Goal: Task Accomplishment & Management: Manage account settings

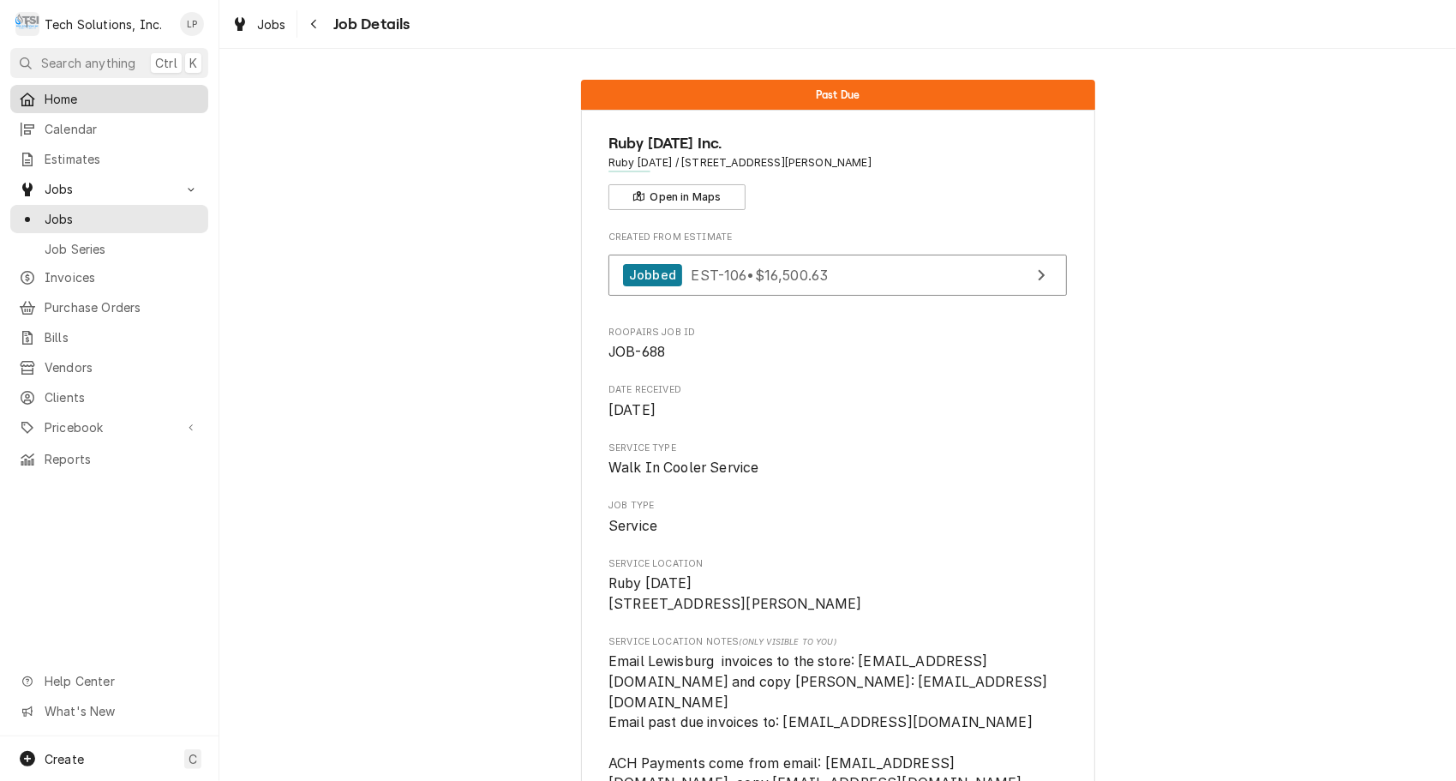
scroll to position [26, 0]
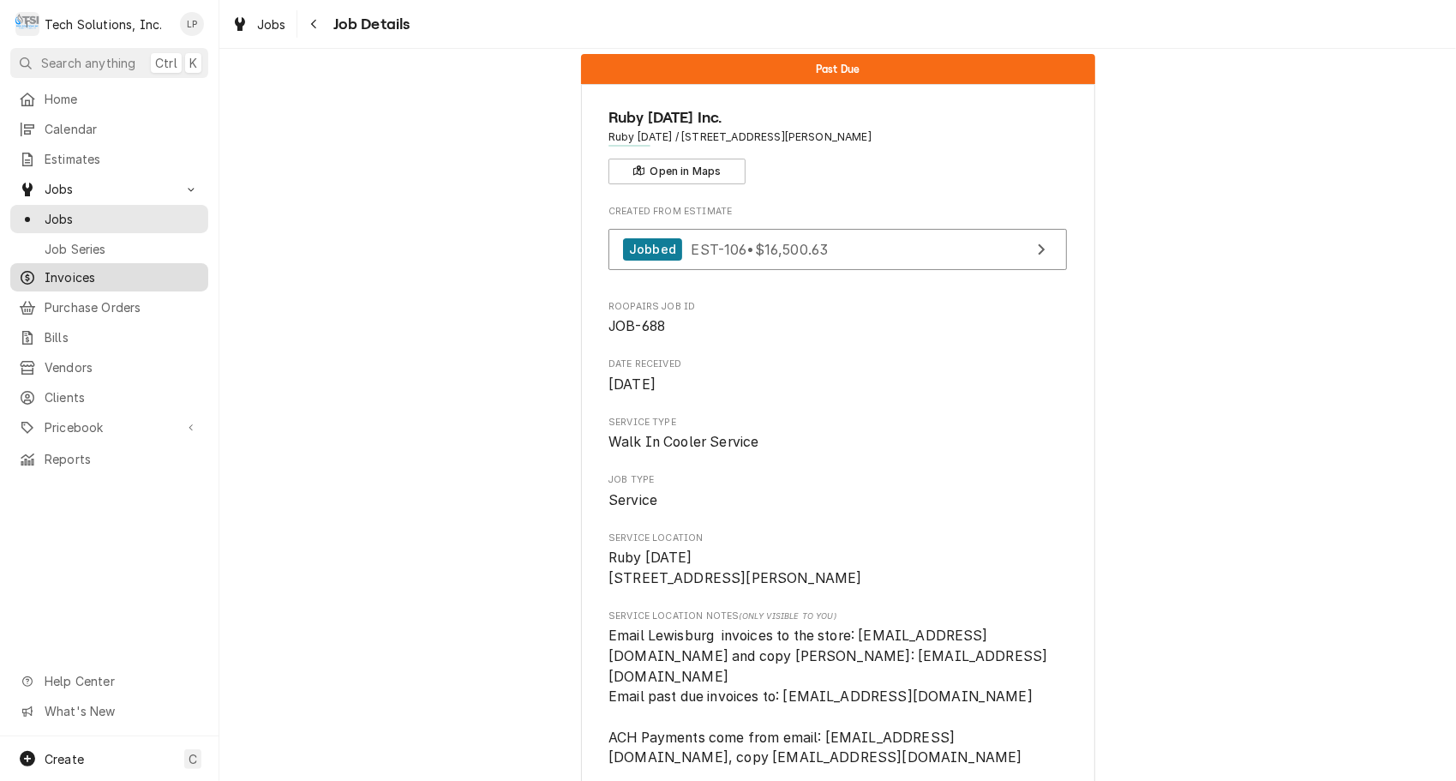
click at [74, 273] on span "Invoices" at bounding box center [122, 277] width 155 height 18
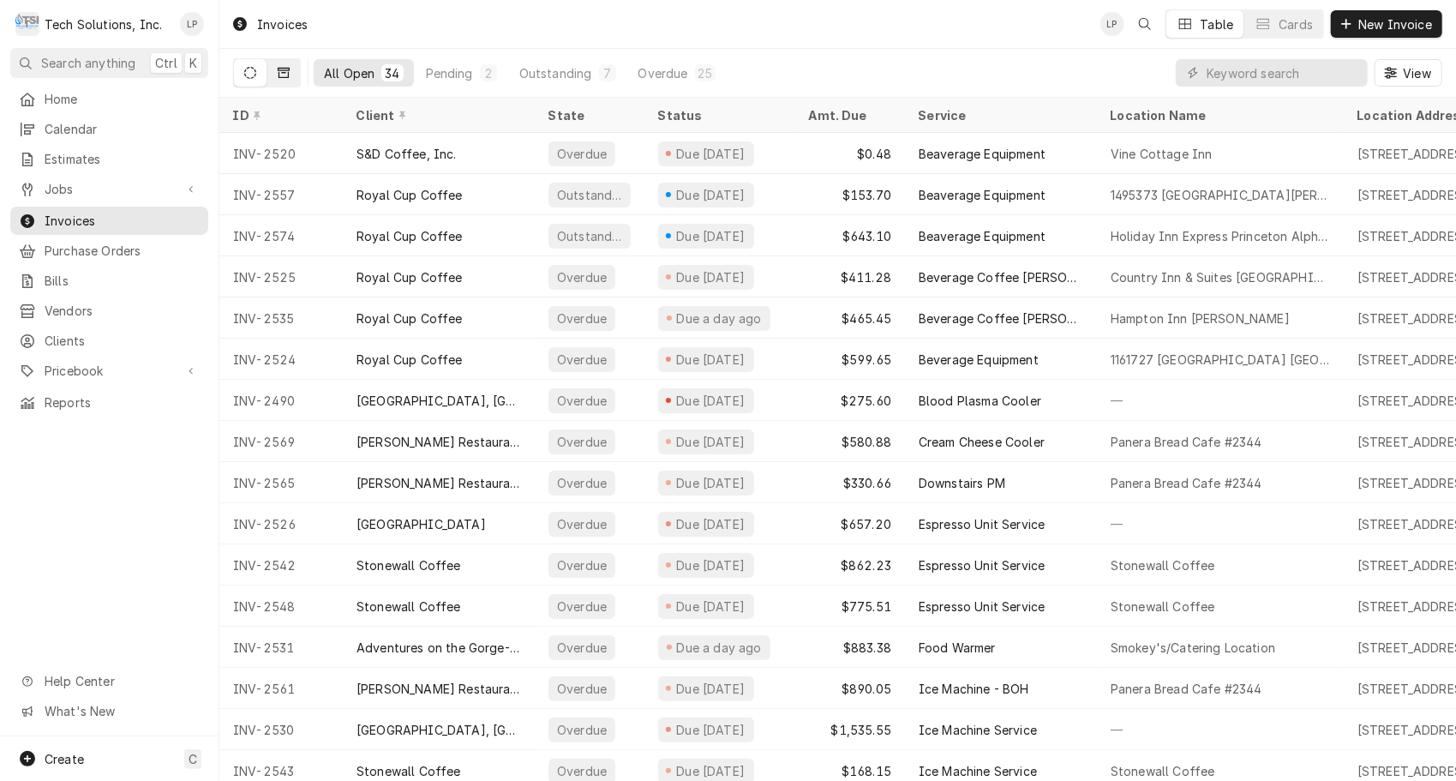
click at [290, 74] on button "Dynamic Content Wrapper" at bounding box center [283, 72] width 33 height 27
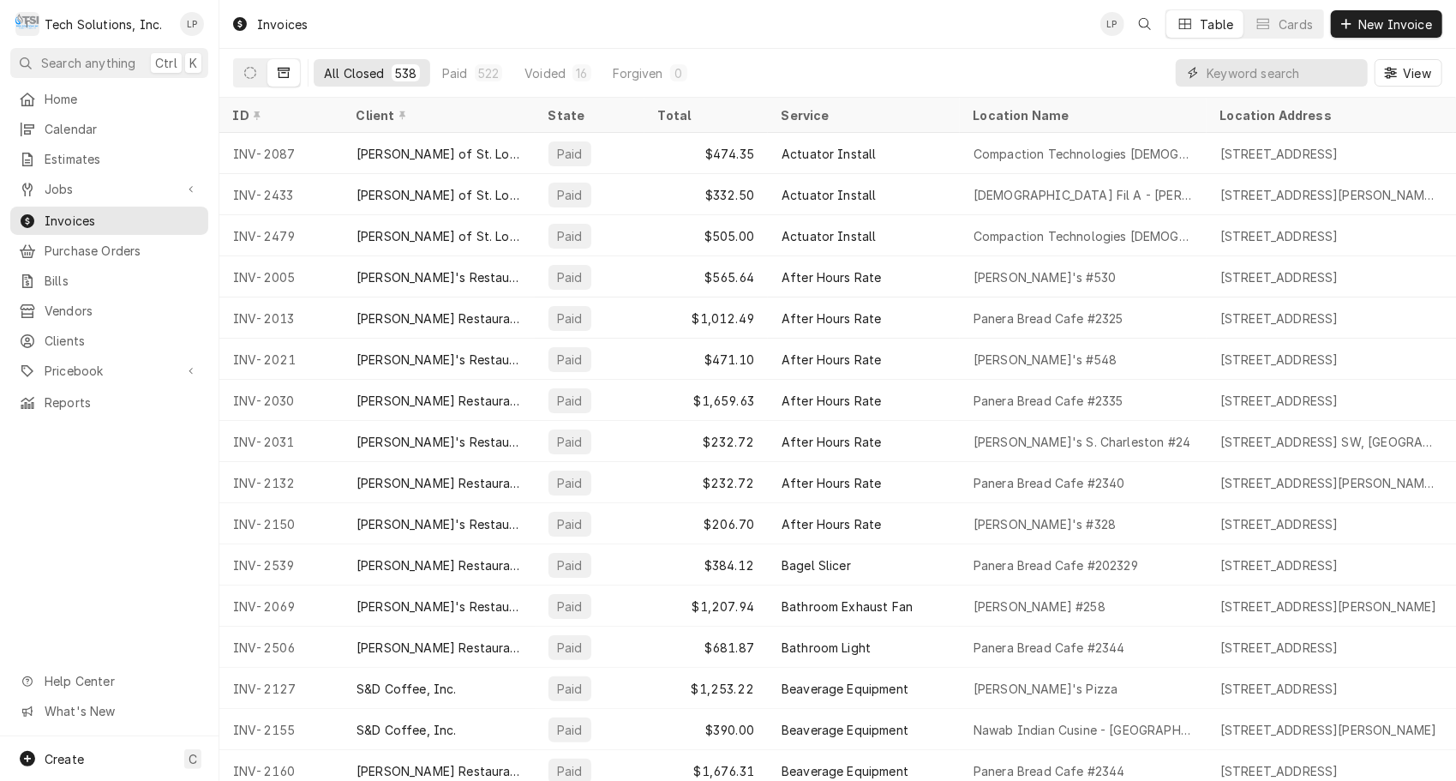
click at [1242, 69] on input "Dynamic Content Wrapper" at bounding box center [1283, 72] width 153 height 27
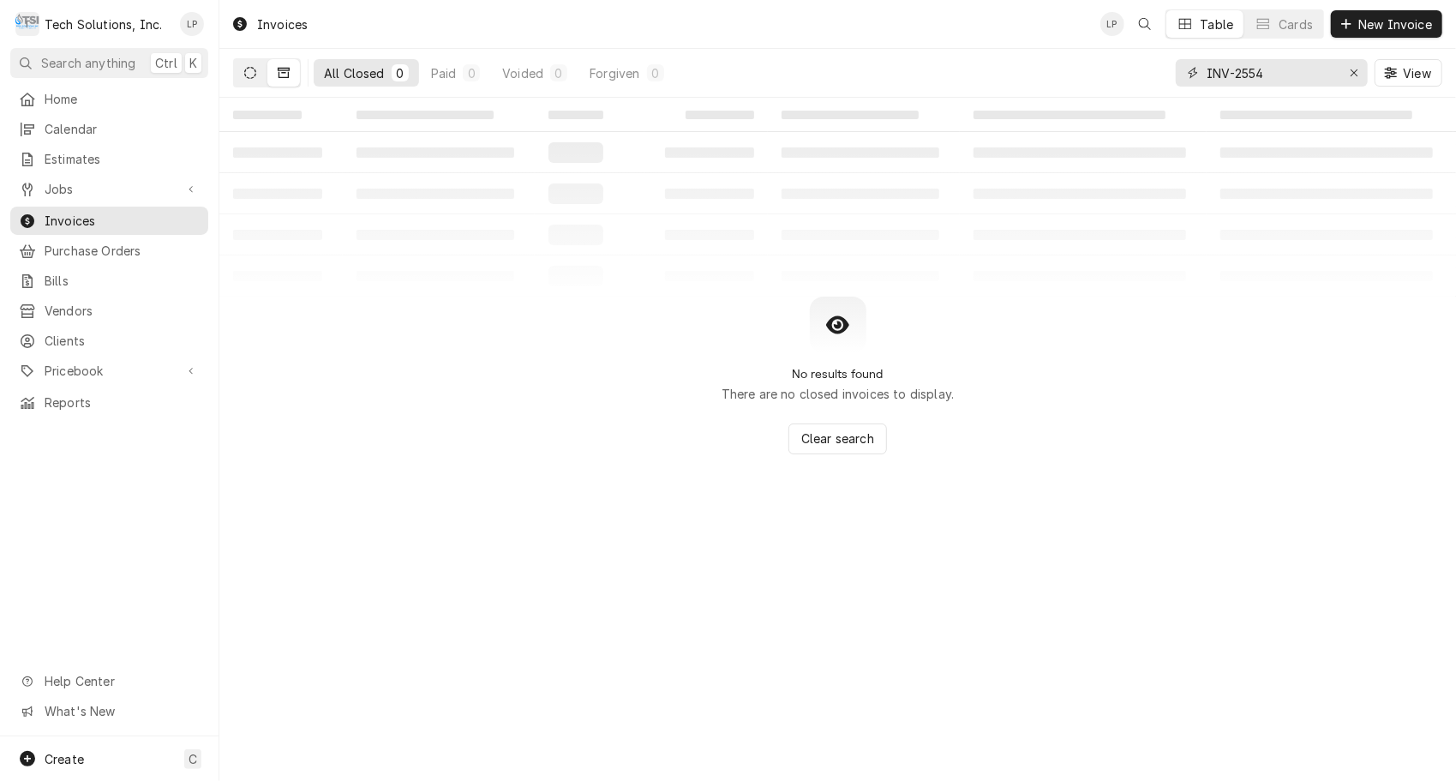
type input "INV-2554"
click at [252, 73] on icon "Dynamic Content Wrapper" at bounding box center [250, 73] width 12 height 12
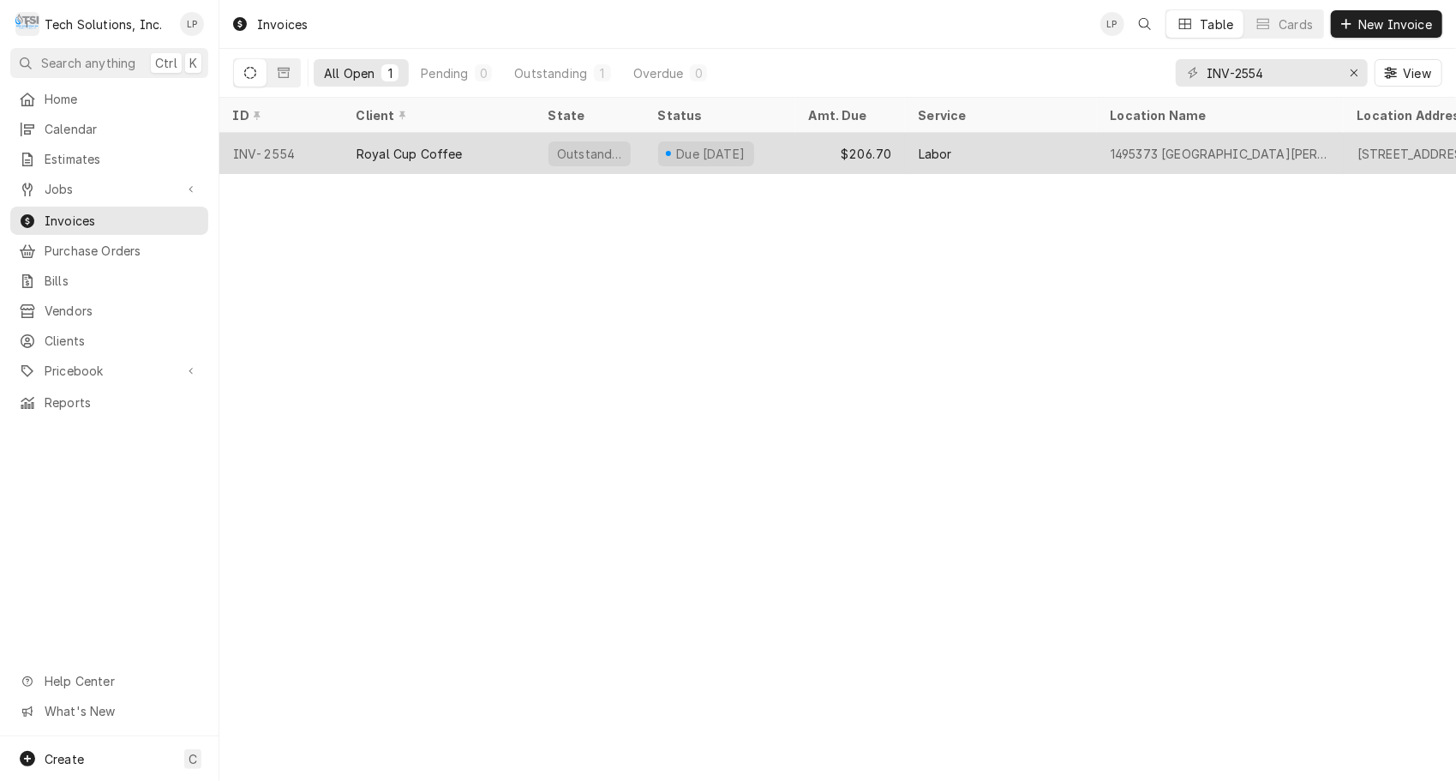
click at [381, 153] on div "Royal Cup Coffee" at bounding box center [410, 154] width 106 height 18
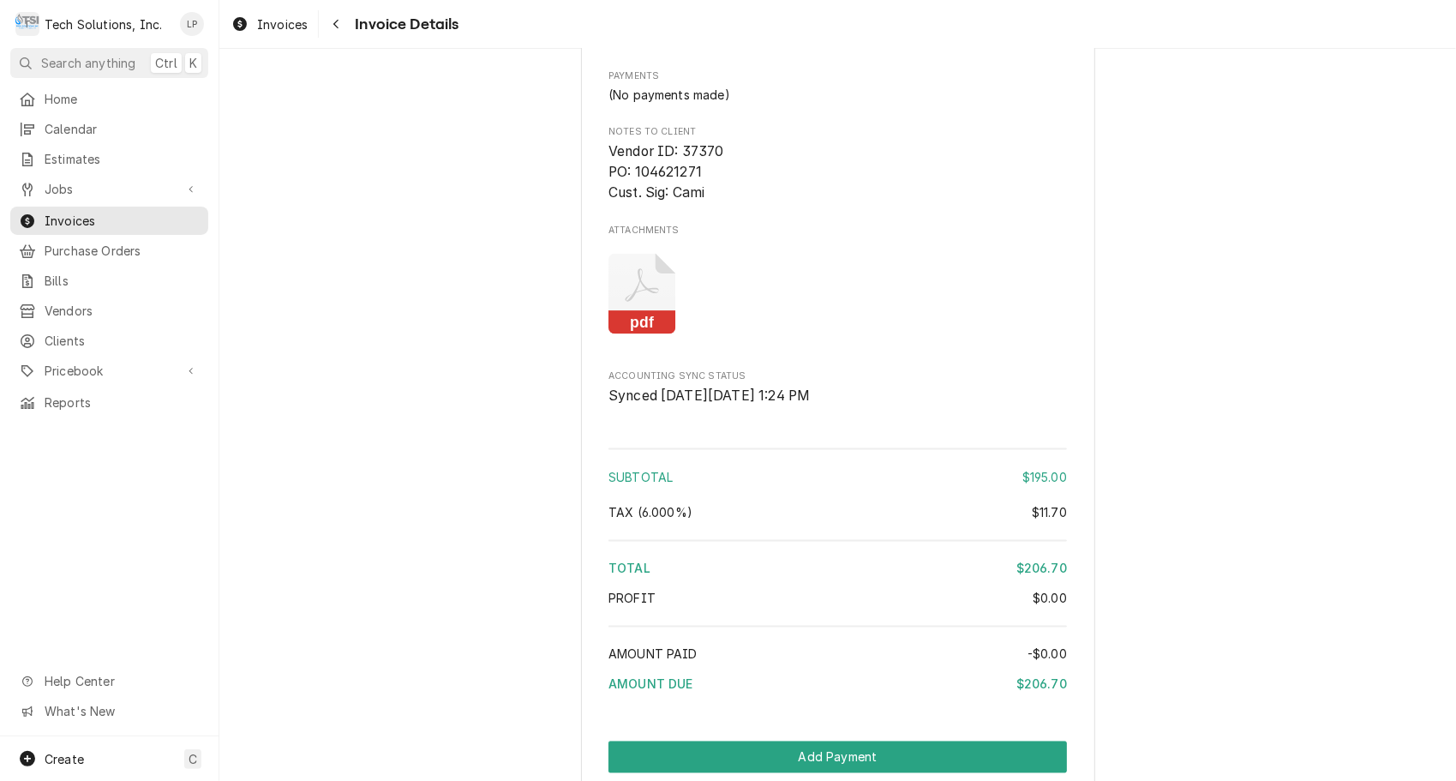
scroll to position [2001, 0]
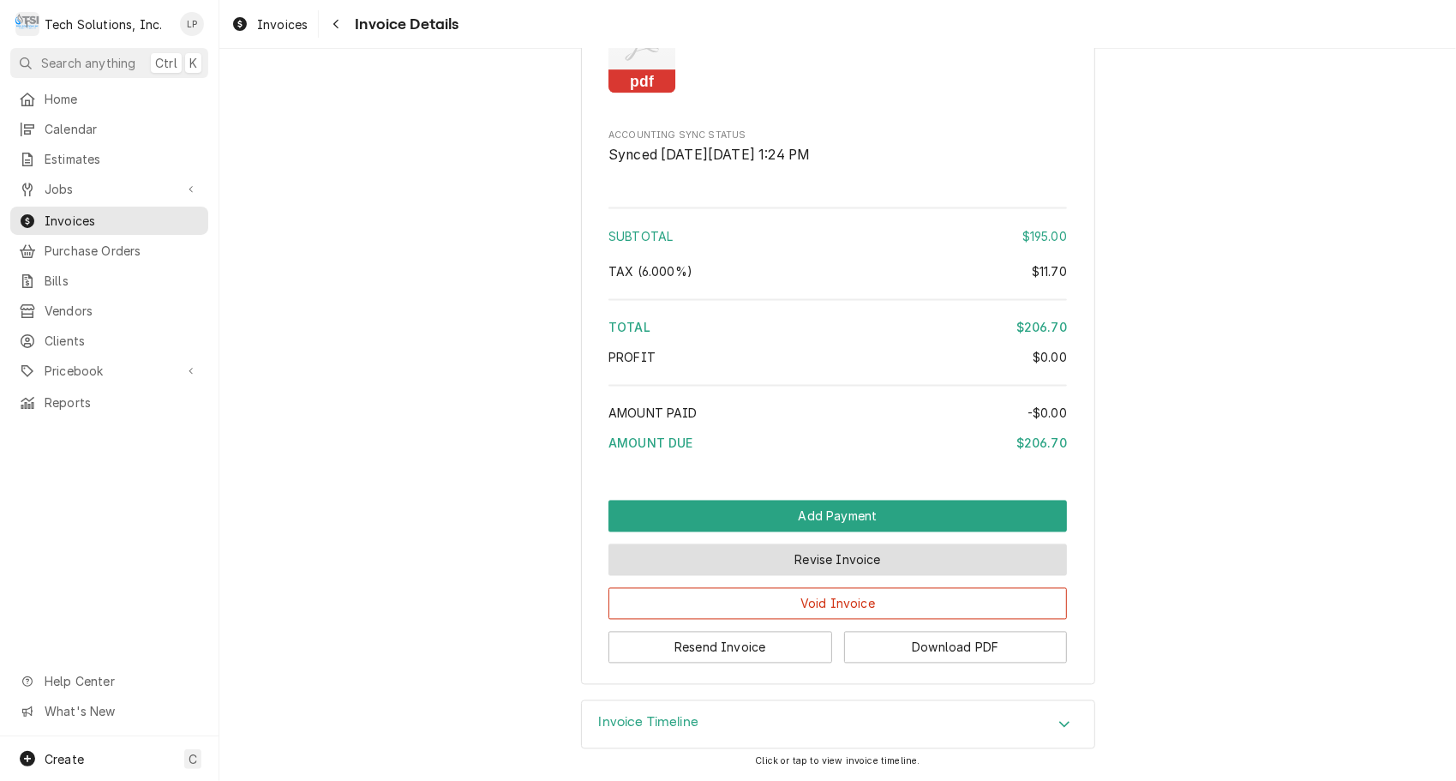
click at [873, 561] on button "Revise Invoice" at bounding box center [838, 560] width 459 height 32
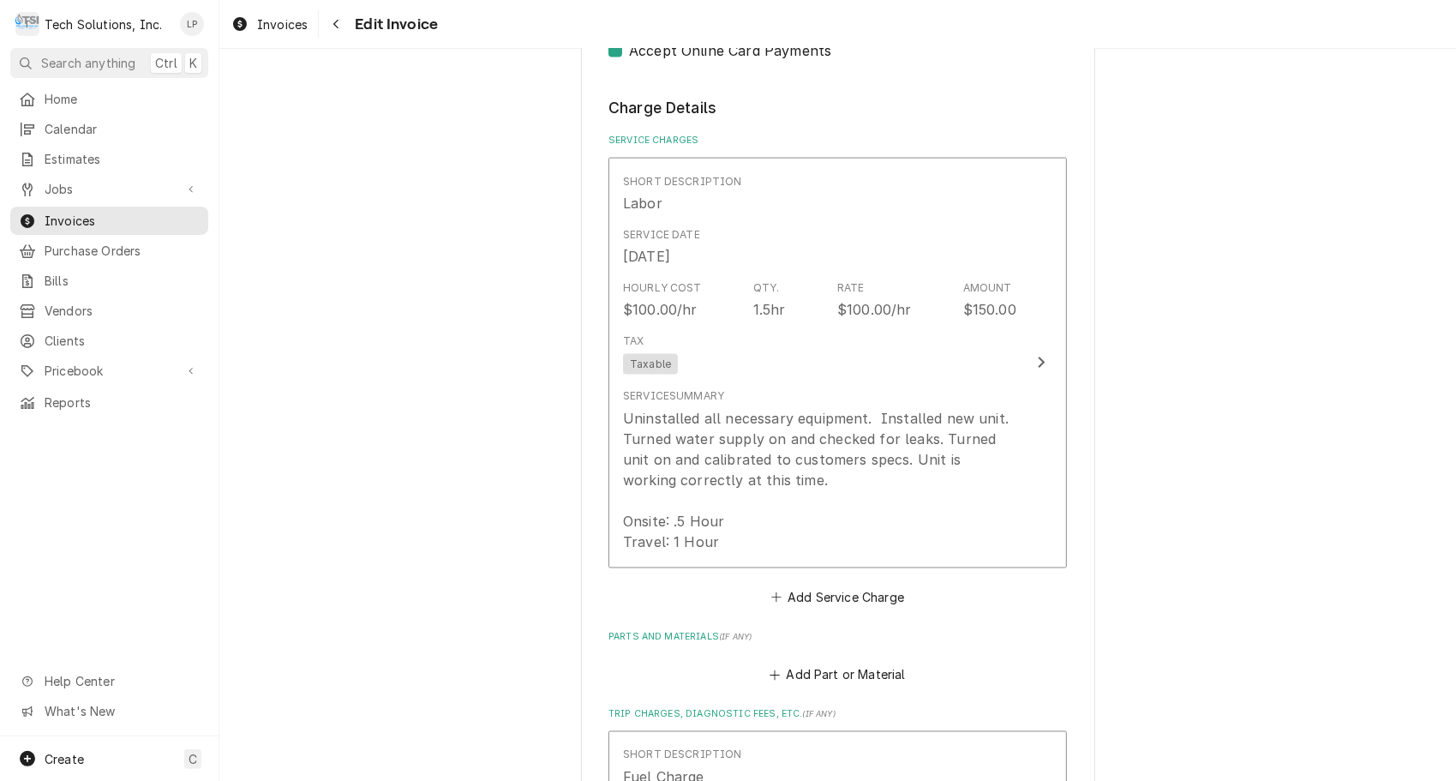
scroll to position [1717, 0]
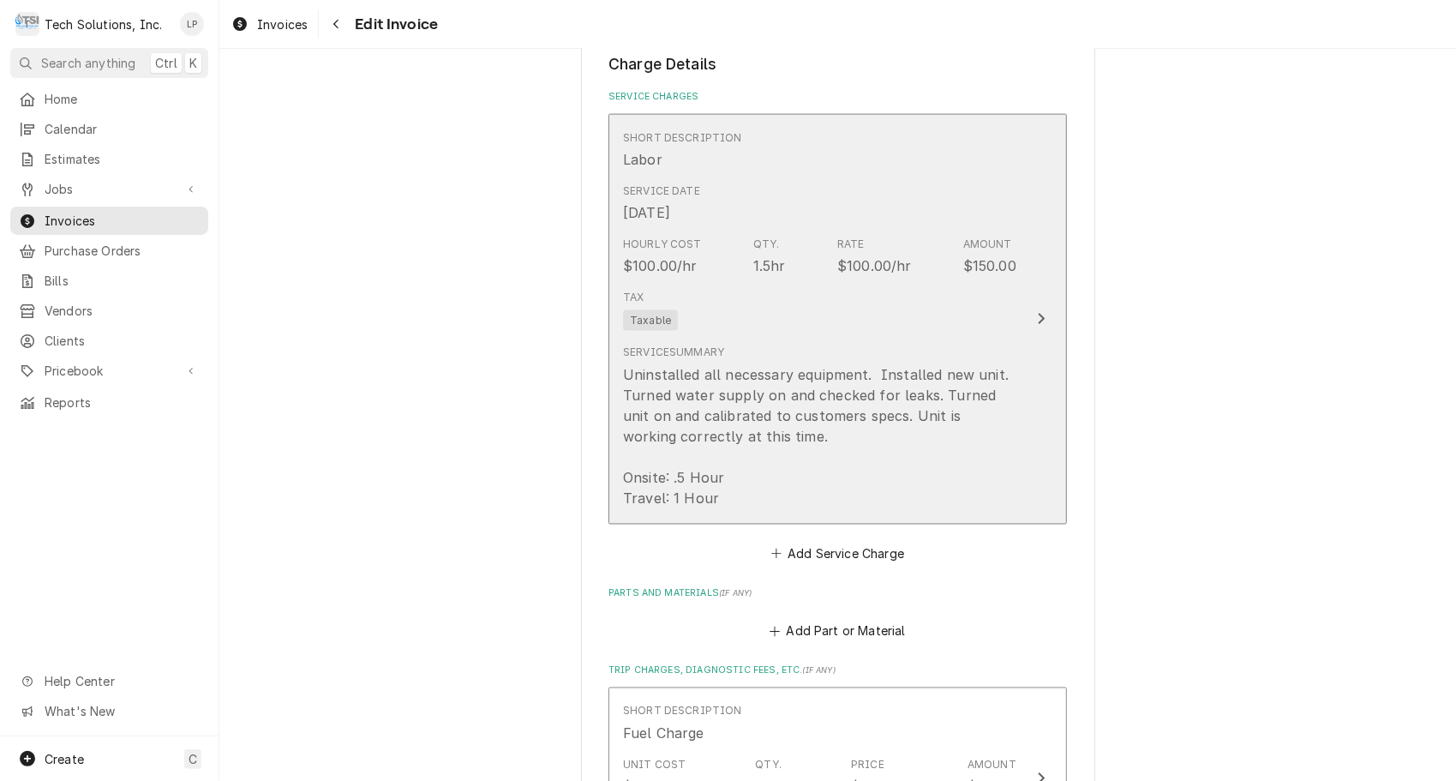
click at [1037, 312] on icon "Update Line Item" at bounding box center [1041, 319] width 9 height 14
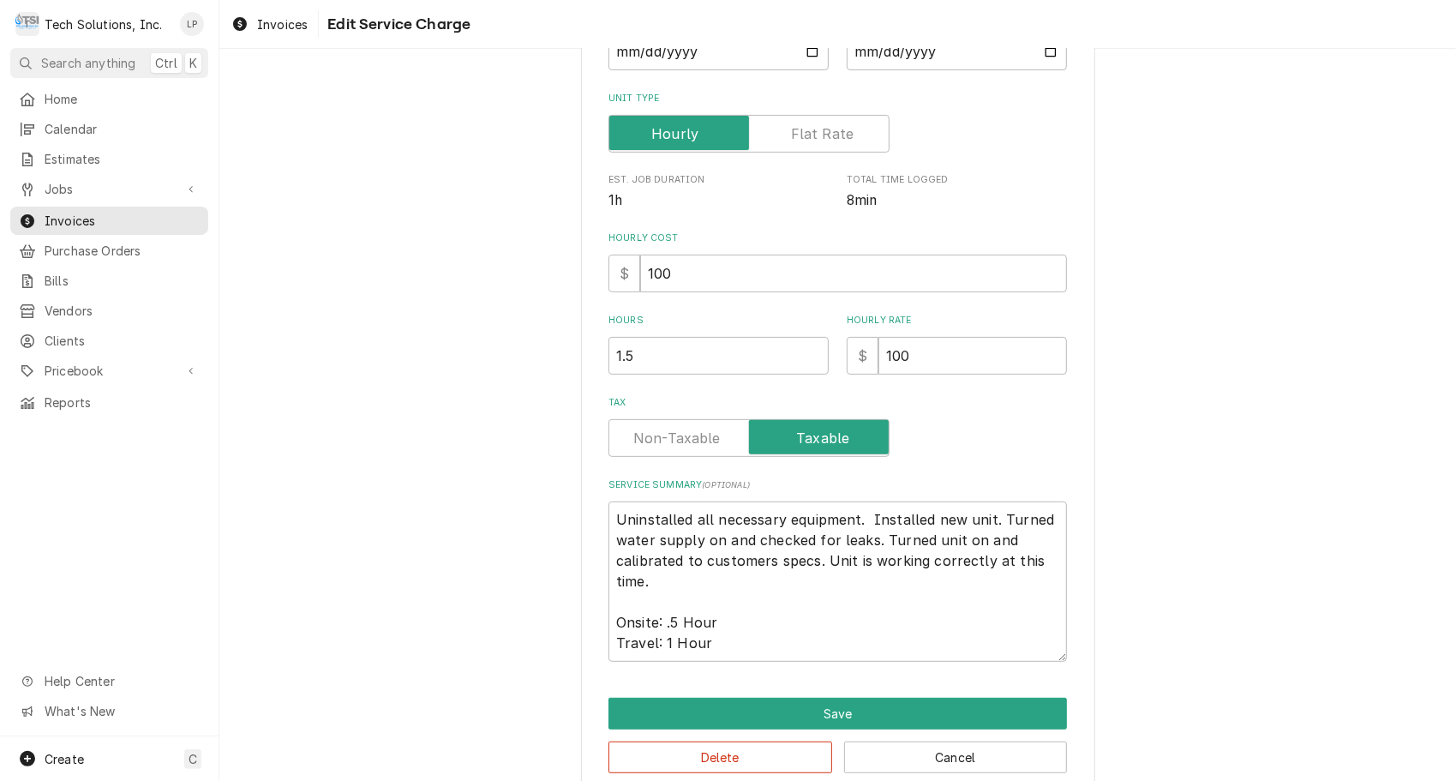
scroll to position [272, 0]
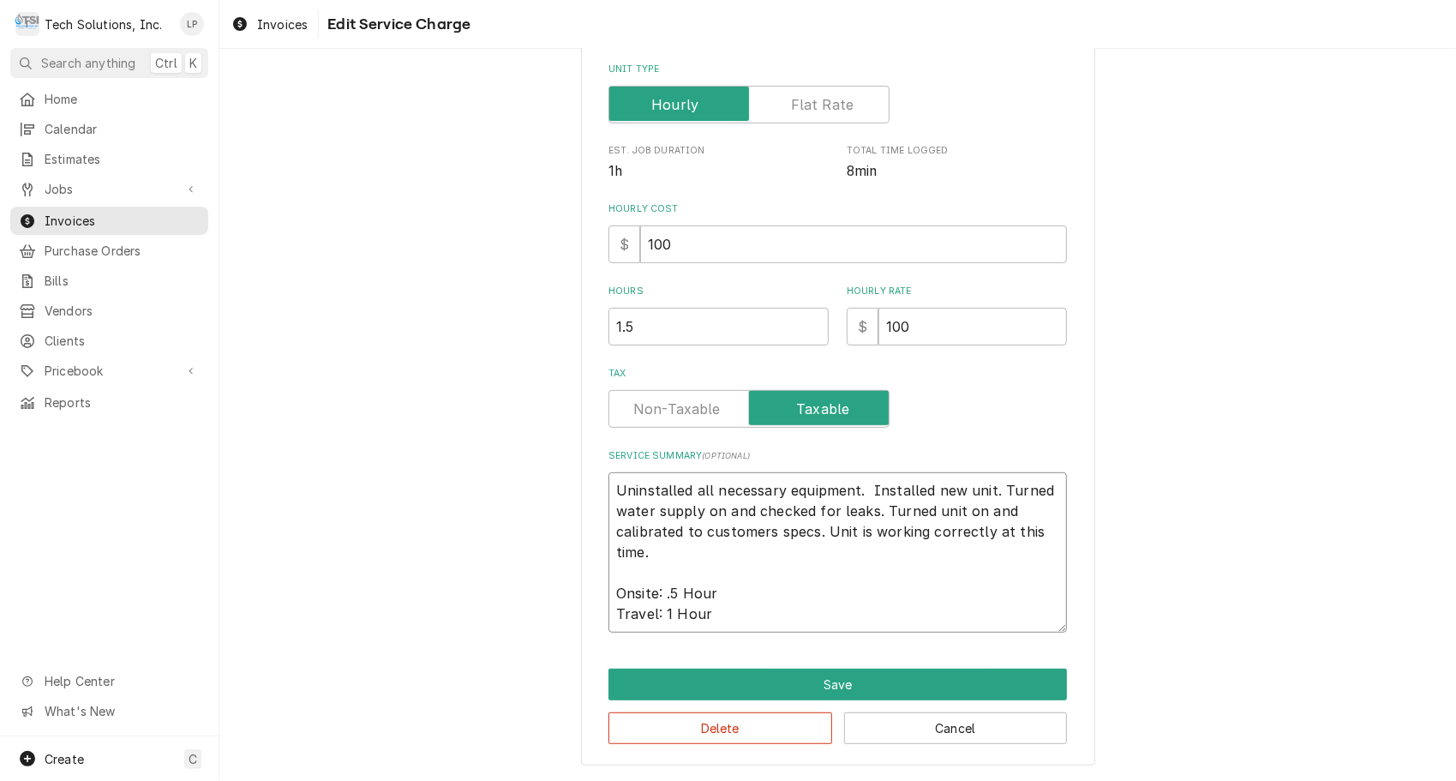
click at [689, 491] on textarea "Uninstalled all necessary equipment. Installed new unit. Turned water supply on…" at bounding box center [838, 552] width 459 height 160
type textarea "x"
type textarea "Uninstalled Call necessary equipment. Installed new unit. Turned water supply o…"
type textarea "x"
type textarea "Uninstalled Coall necessary equipment. Installed new unit. Turned water supply …"
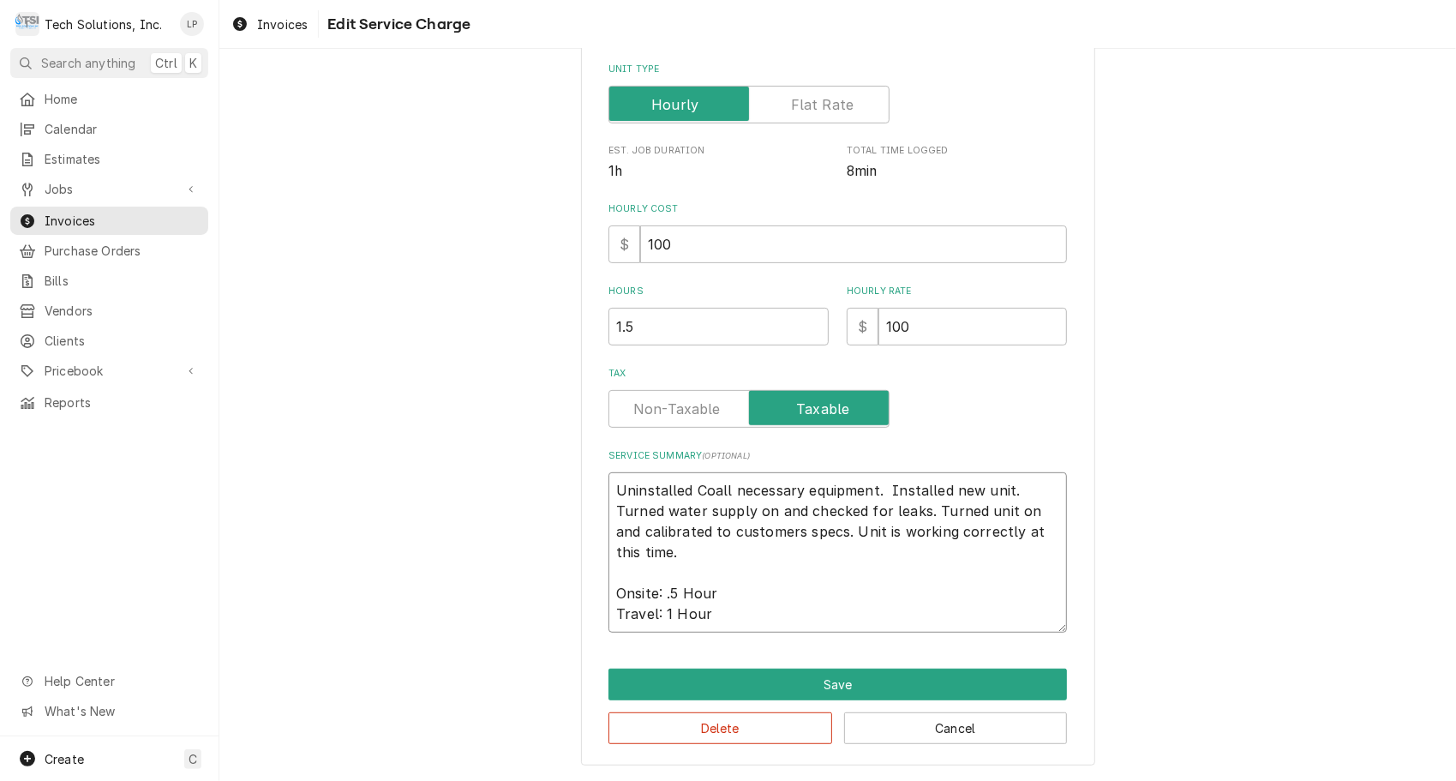
type textarea "x"
type textarea "Uninstalled Corall necessary equipment. Installed new unit. Turned water supply…"
type textarea "x"
type textarea "Uninstalled Cornall necessary equipment. Installed new unit. Turned water suppl…"
type textarea "x"
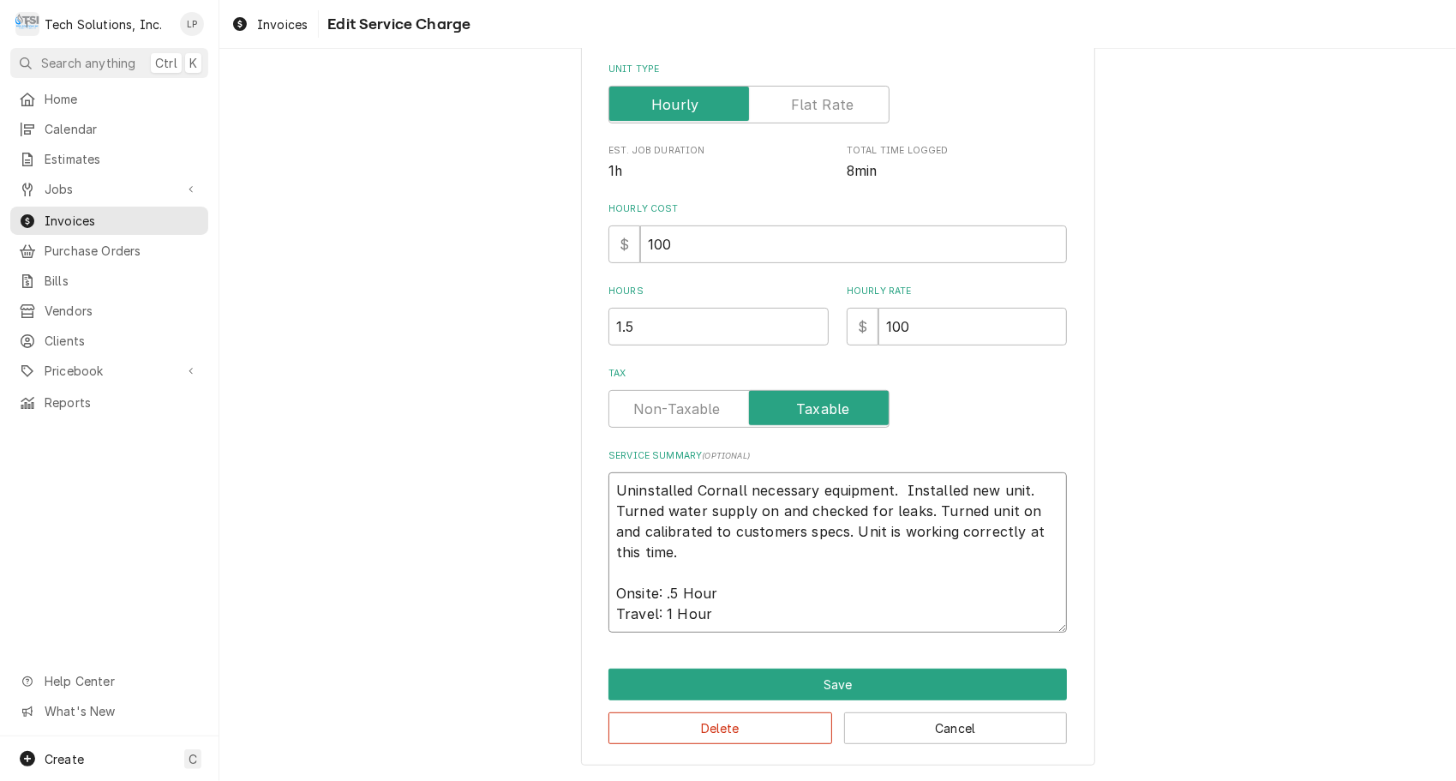
type textarea "Uninstalled Corneall necessary equipment. Installed new unit. Turned water supp…"
type textarea "x"
type textarea "Uninstalled Cornelall necessary equipment. Installed new unit. Turned water sup…"
type textarea "x"
type textarea "Uninstalled Corneliall necessary equipment. Installed new unit. Turned water su…"
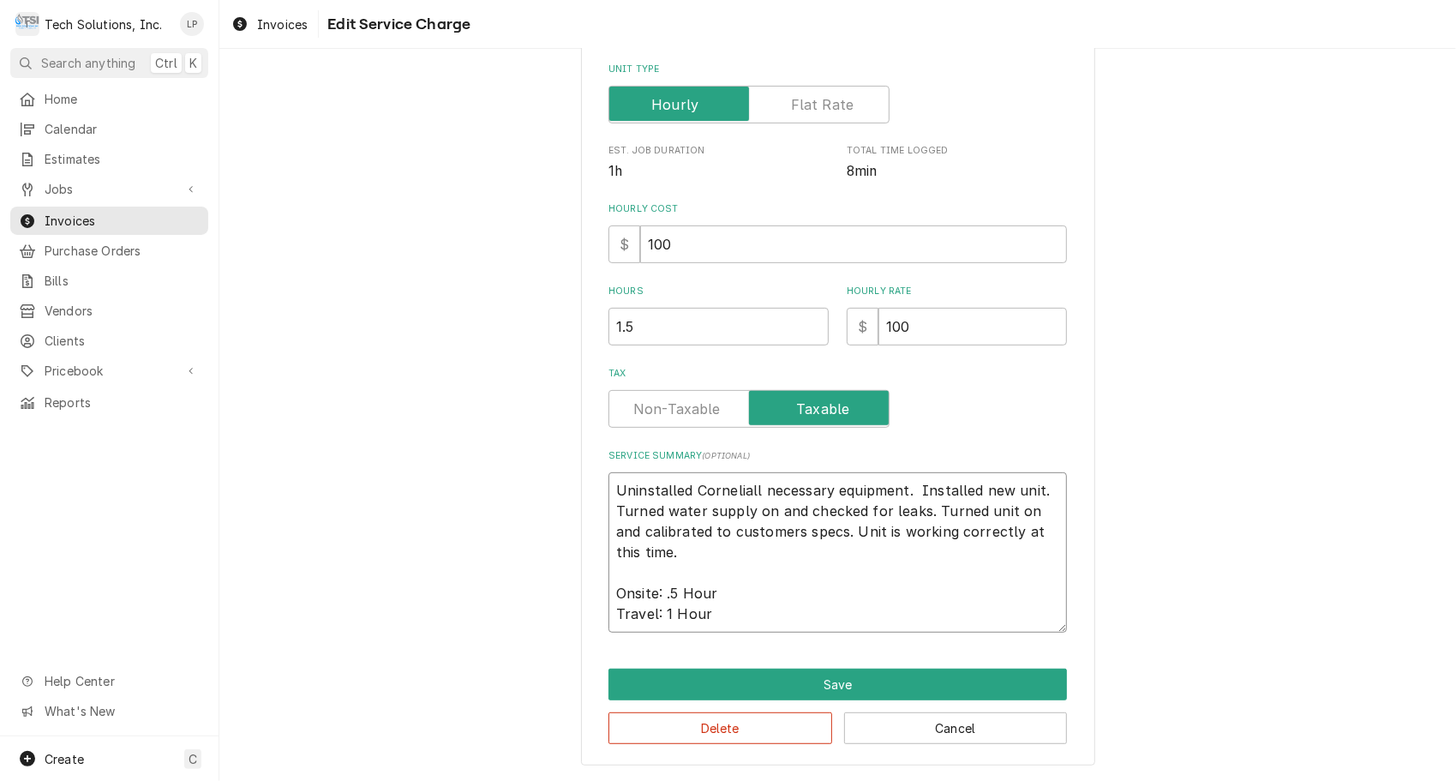
type textarea "x"
type textarea "Uninstalled Corneliuall necessary equipment. Installed new unit. Turned water s…"
type textarea "x"
type textarea "Uninstalled Corneliusall necessary equipment. Installed new unit. Turned water …"
type textarea "x"
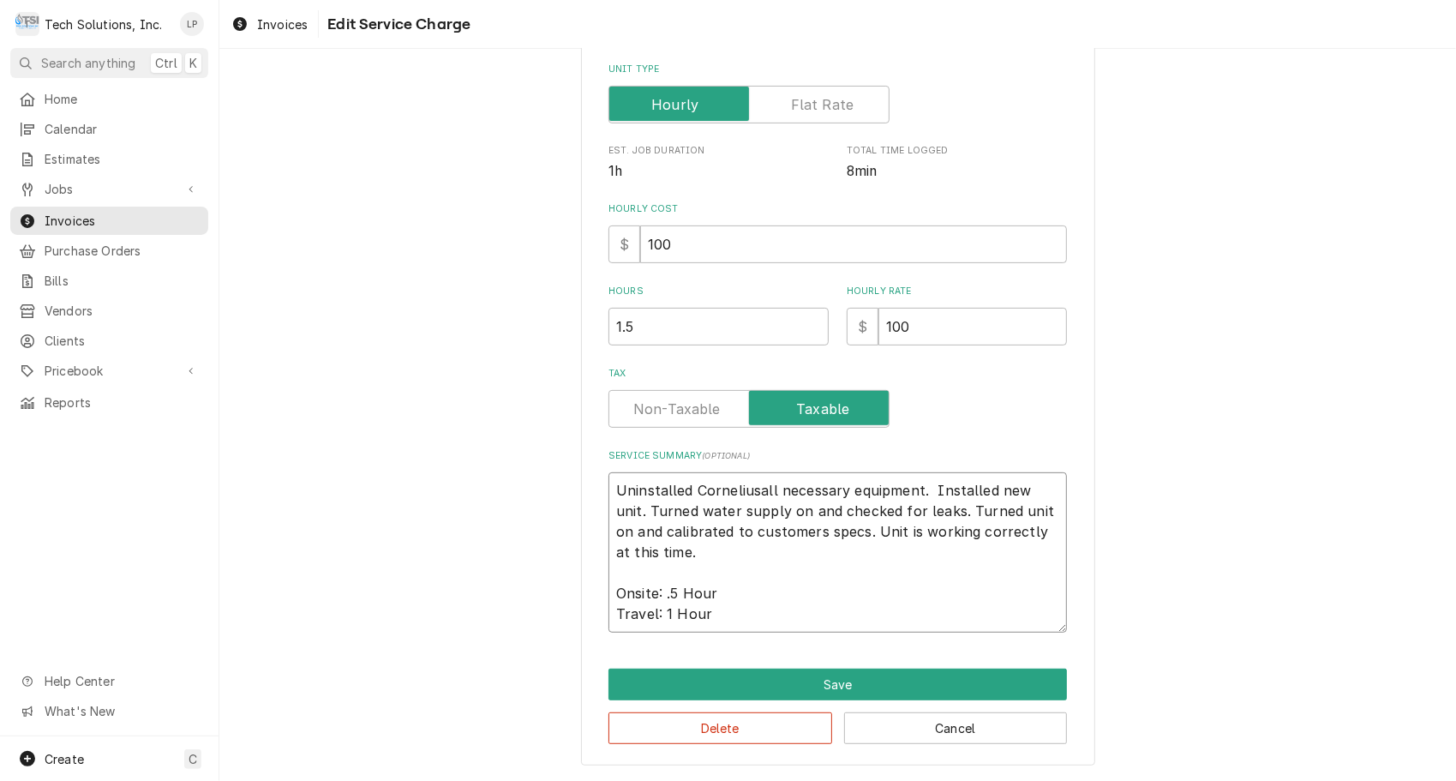
type textarea "Uninstalled [PERSON_NAME] all necessary equipment. Installed new unit. Turned w…"
type textarea "x"
type textarea "Uninstalled [PERSON_NAME] Eall necessary equipment. Installed new unit. Turned …"
type textarea "x"
type textarea "Uninstalled [PERSON_NAME] Elall necessary equipment. Installed new unit. Turned…"
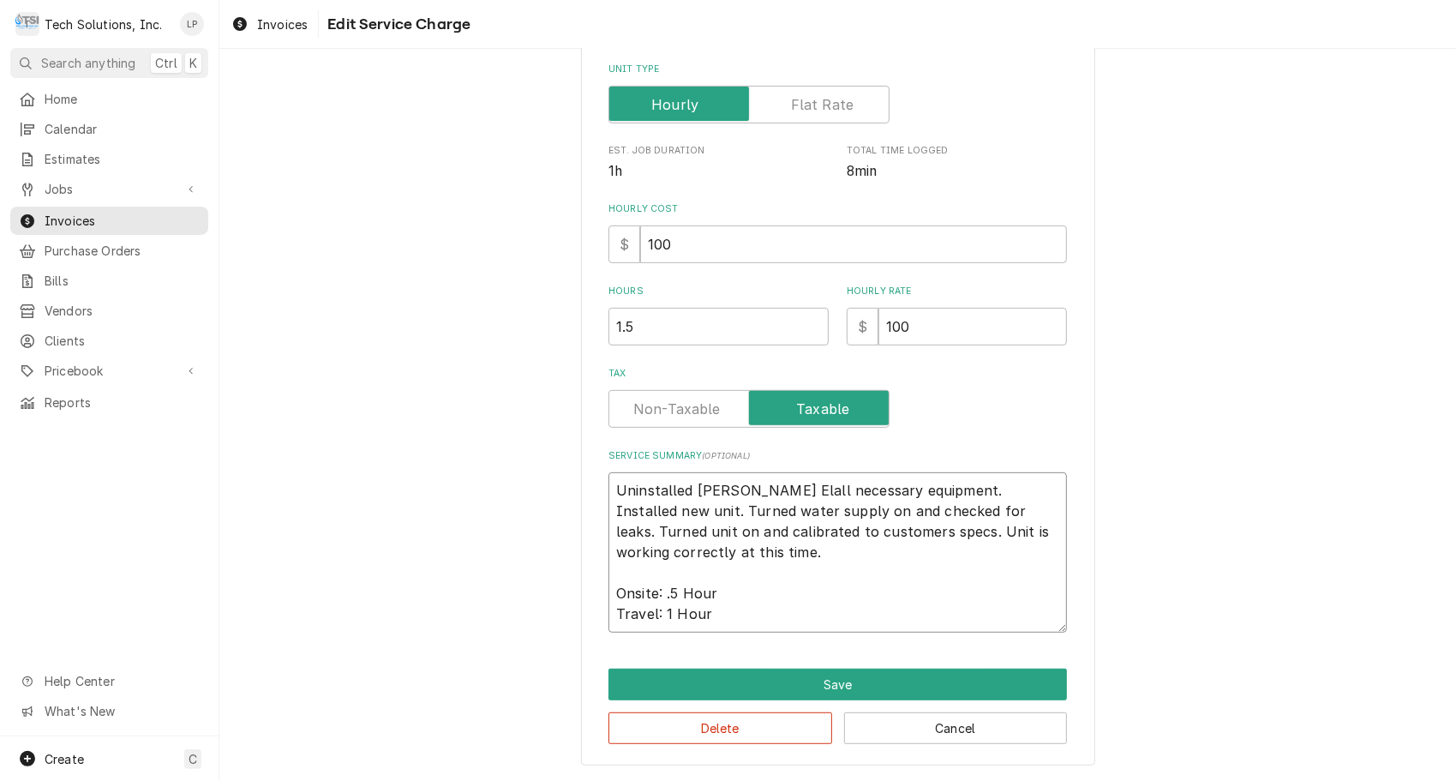
type textarea "x"
type textarea "Uninstalled [PERSON_NAME] necessary equipment. Installed new unit. Turned water…"
type textarea "x"
type textarea "Uninstalled [PERSON_NAME] Elitall necessary equipment. Installed new unit. Turn…"
type textarea "x"
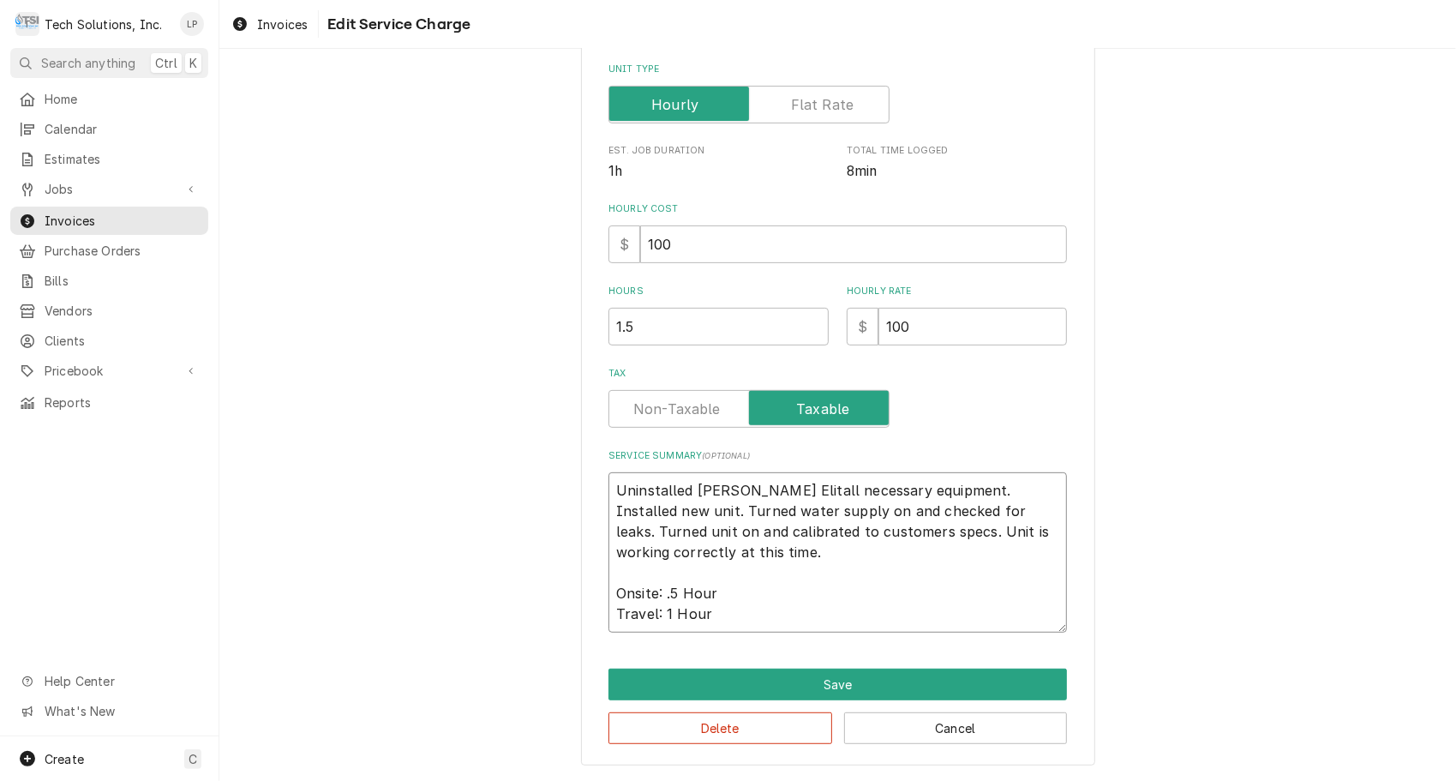
type textarea "Uninstalled [PERSON_NAME] Eliteall necessary equipment. Installed new unit. Tur…"
type textarea "x"
type textarea "Uninstalled [PERSON_NAME] Elitall necessary equipment. Installed new unit. Turn…"
type textarea "x"
type textarea "Uninstalled [PERSON_NAME] necessary equipment. Installed new unit. Turned water…"
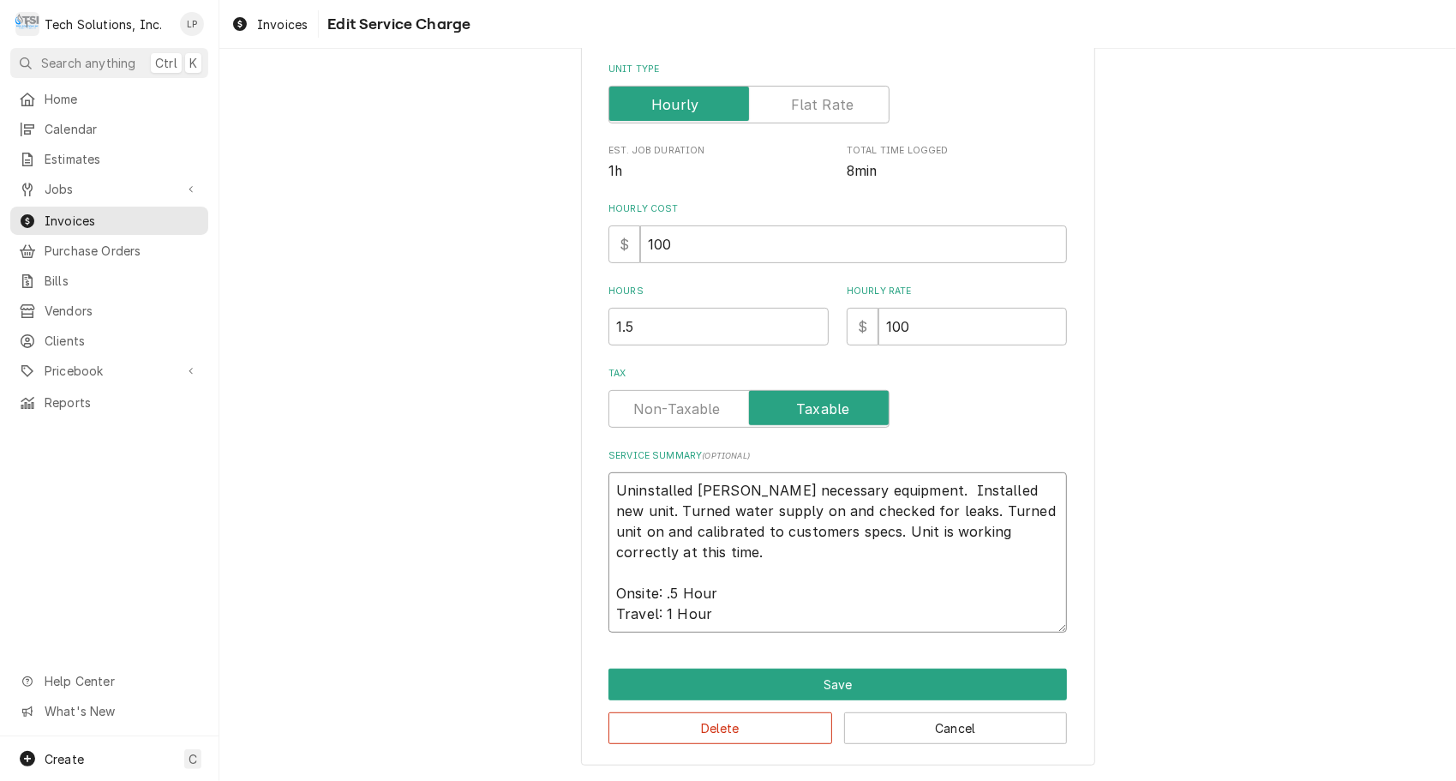
type textarea "x"
type textarea "Uninstalled [PERSON_NAME] Elall necessary equipment. Installed new unit. Turned…"
type textarea "x"
type textarea "Uninstalled [PERSON_NAME] Eall necessary equipment. Installed new unit. Turned …"
type textarea "x"
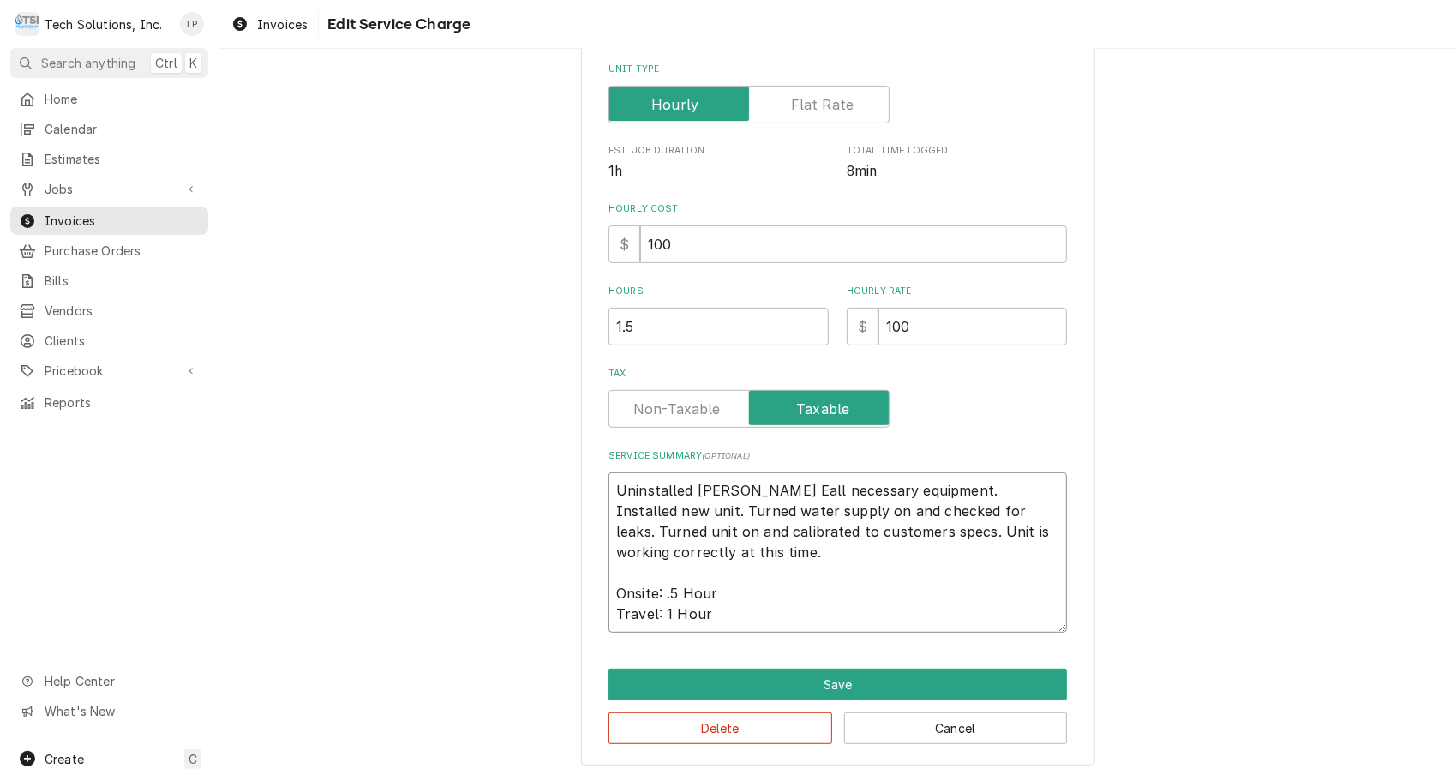
type textarea "Uninstalled [PERSON_NAME] all necessary equipment. Installed new unit. Turned w…"
type textarea "x"
type textarea "Uninstalled [PERSON_NAME] Oall necessary equipment. Installed new unit. Turned …"
type textarea "x"
type textarea "Uninstalled [PERSON_NAME] OSall necessary equipment. Installed new unit. Turned…"
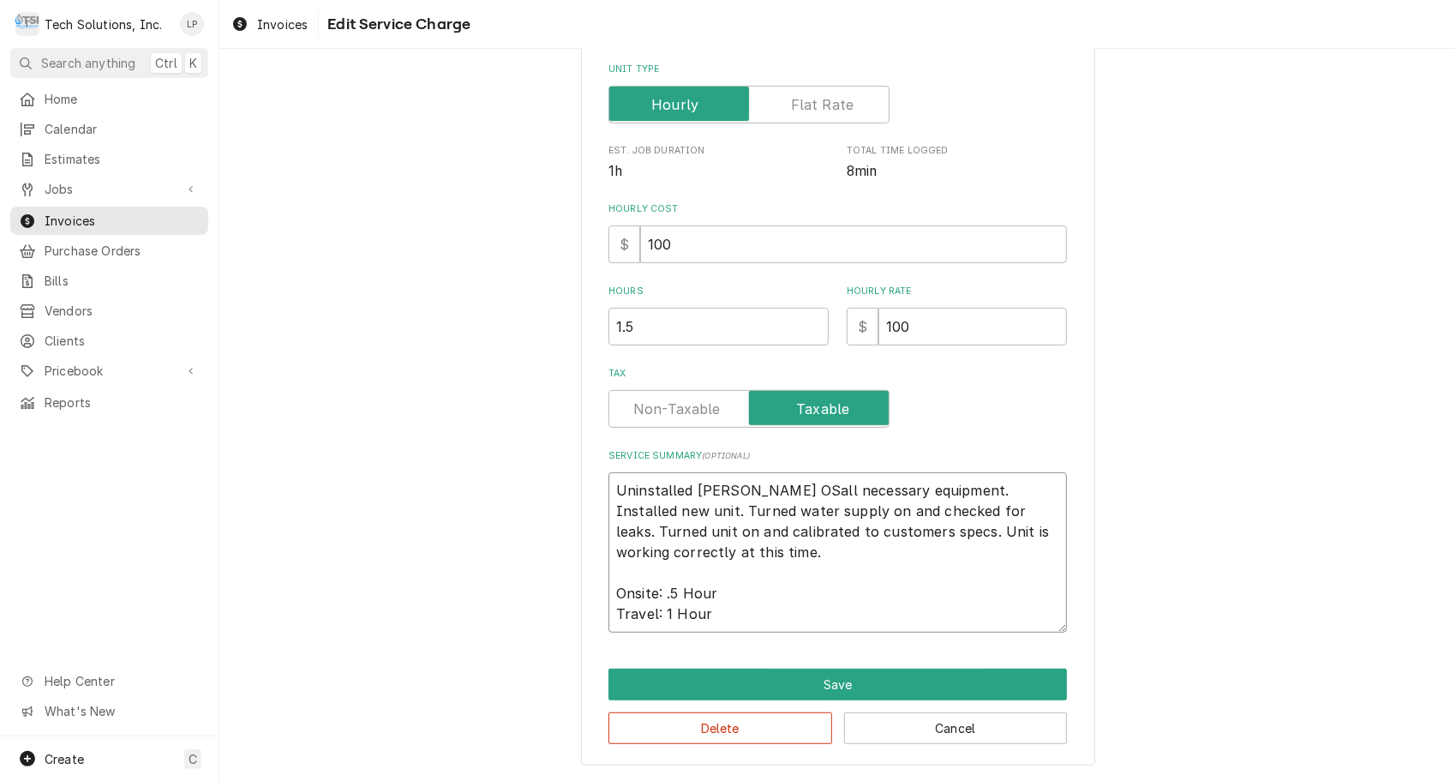
type textarea "x"
type textarea "Uninstalled [PERSON_NAME] OSTall necessary equipment. Installed new unit. Turne…"
type textarea "x"
type textarea "Uninstalled [PERSON_NAME] OST all necessary equipment. Installed new unit. Turn…"
type textarea "x"
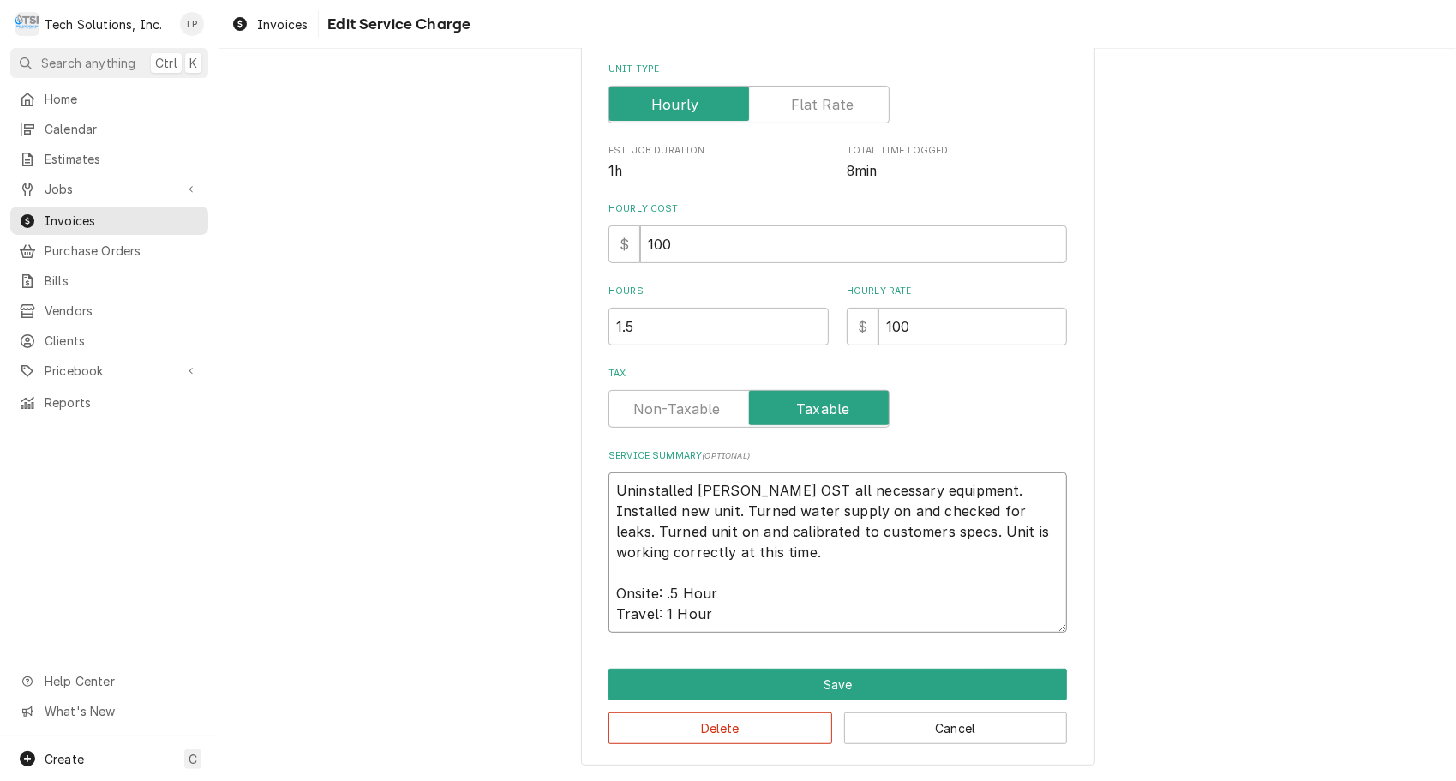
type textarea "Uninstalled [PERSON_NAME] OST Eall necessary equipment. Installed new unit. Tur…"
type textarea "x"
type textarea "Uninstalled [PERSON_NAME] OST Elall necessary equipment. Installed new unit. Tu…"
type textarea "x"
type textarea "Uninstalled [PERSON_NAME] OST Eliall necessary equipment. Installed new unit. T…"
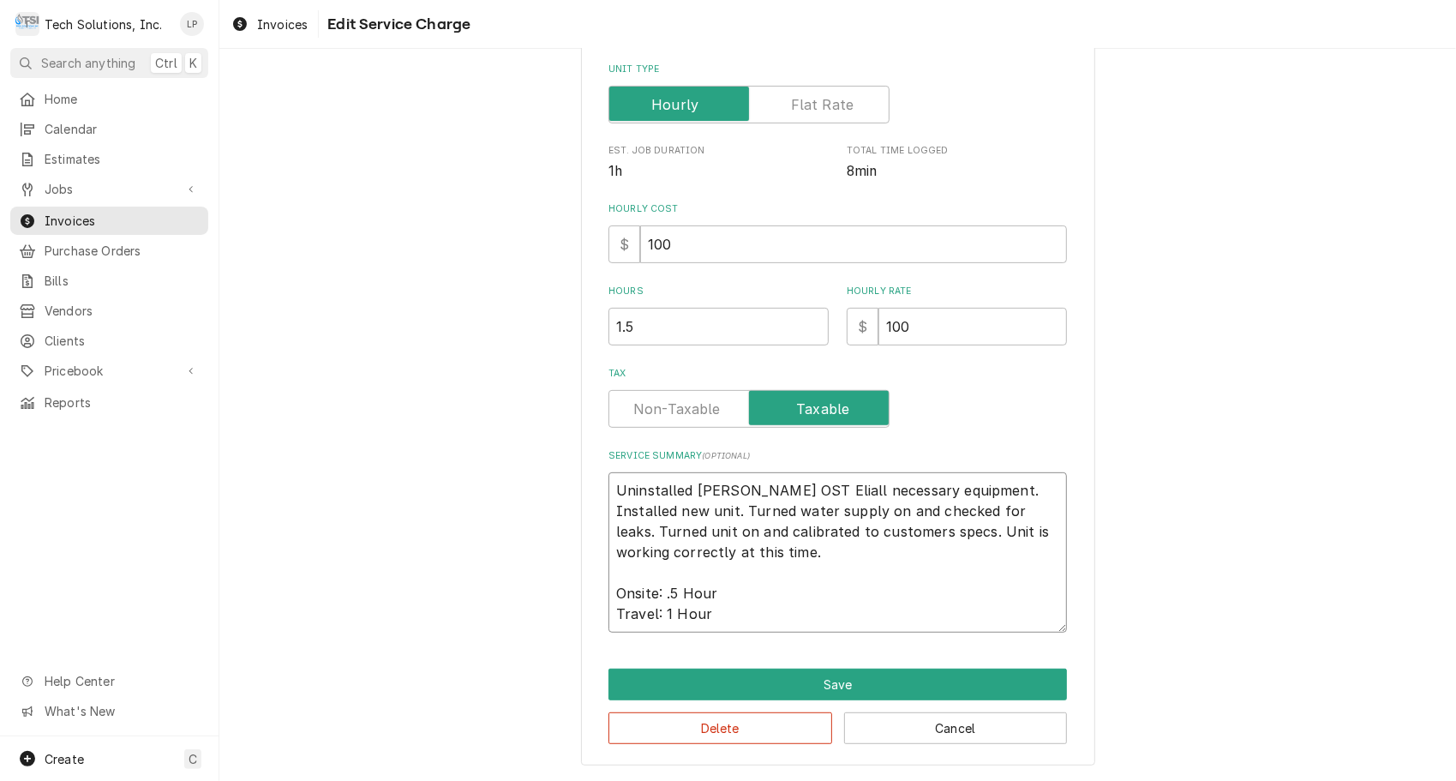
type textarea "x"
type textarea "Uninstalled [PERSON_NAME] OST Eliiall necessary equipment. Installed new unit. …"
type textarea "x"
type textarea "Uninstalled [PERSON_NAME] OST Eliitall necessary equipment. Installed new unit.…"
type textarea "x"
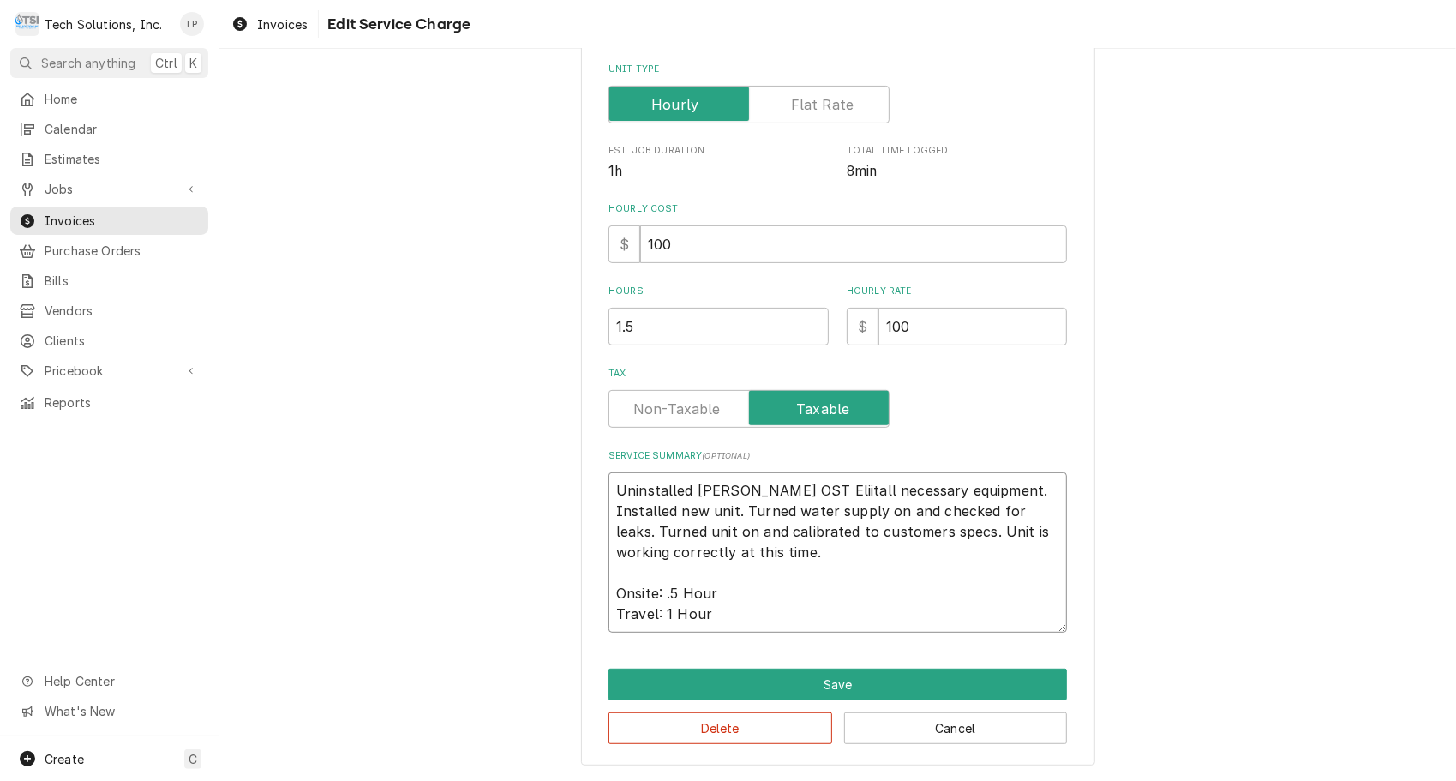
type textarea "Uninstalled [PERSON_NAME] OST Eliiteall necessary equipment. Installed new unit…"
type textarea "x"
type textarea "Uninstalled [PERSON_NAME] OST Eliitall necessary equipment. Installed new unit.…"
type textarea "x"
type textarea "Uninstalled [PERSON_NAME] OST Eliiall necessary equipment. Installed new unit. …"
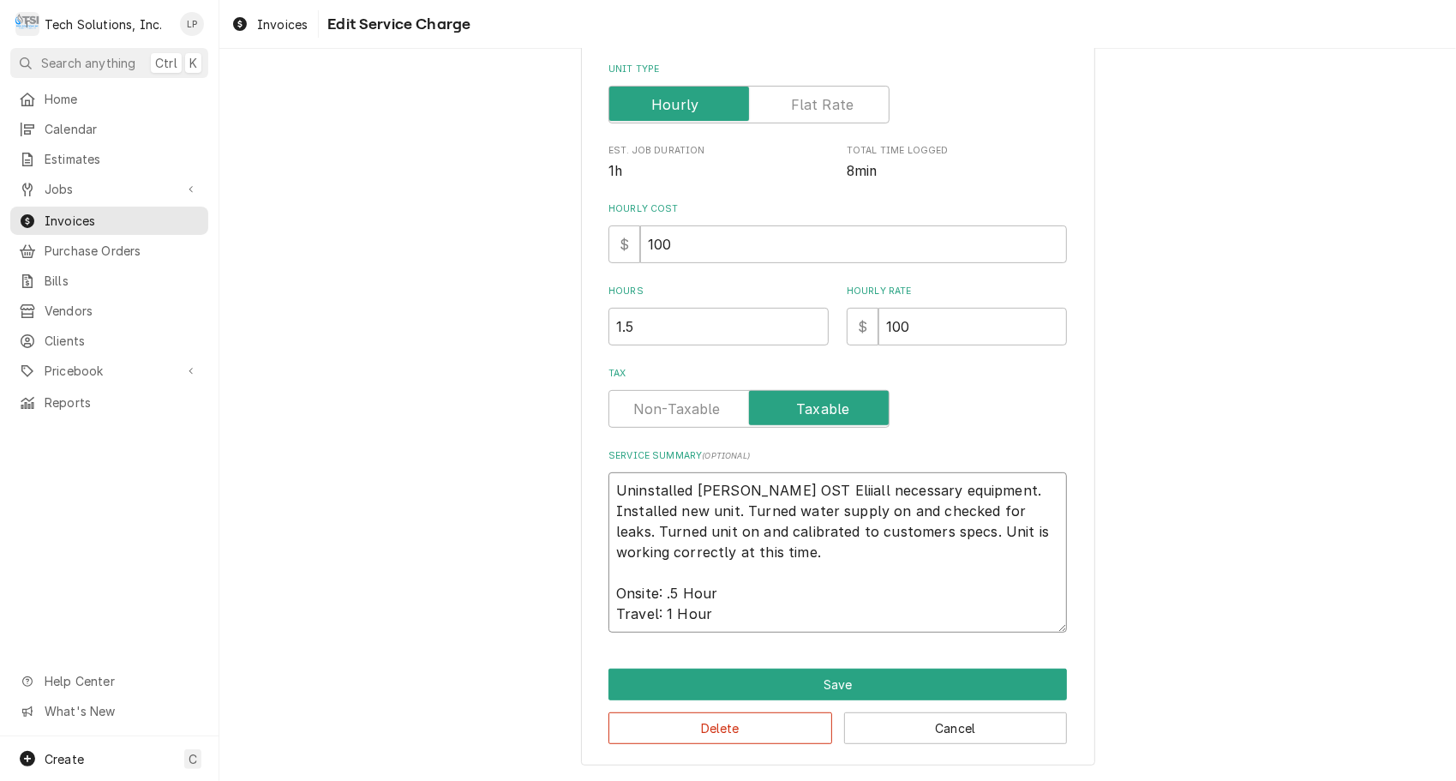
type textarea "x"
type textarea "Uninstalled [PERSON_NAME] OST Eliall necessary equipment. Installed new unit. T…"
type textarea "x"
type textarea "Uninstalled [PERSON_NAME] OST Eliteall necessary equipment. Installed new unit.…"
type textarea "x"
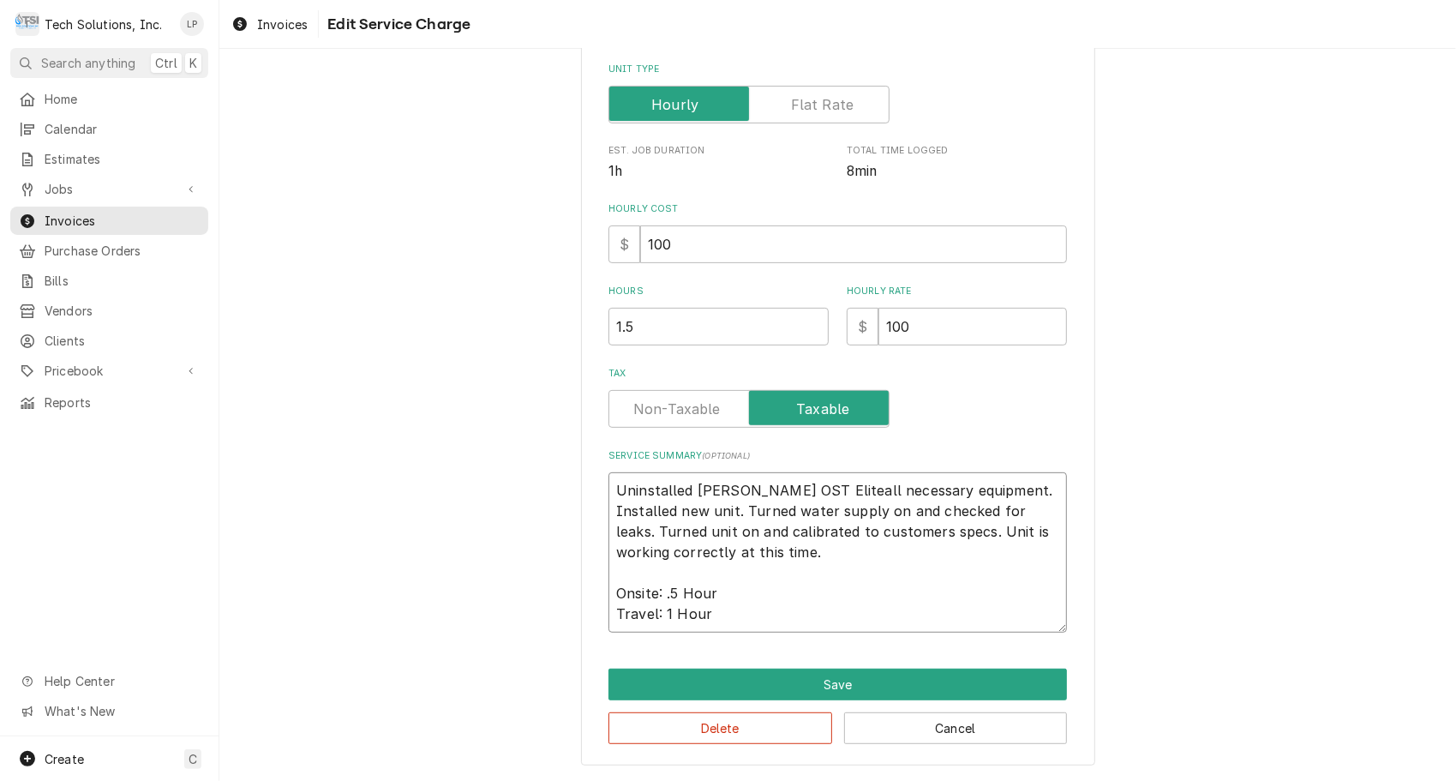
type textarea "Uninstalled [PERSON_NAME] OST Elite all necessary equipment. Installed new unit…"
type textarea "x"
type textarea "Uninstalled [PERSON_NAME] OST Elite 4all necessary equipment. Installed new uni…"
type textarea "x"
type textarea "Uninstalled [PERSON_NAME] OST Elite 42all necessary equipment. Installed new un…"
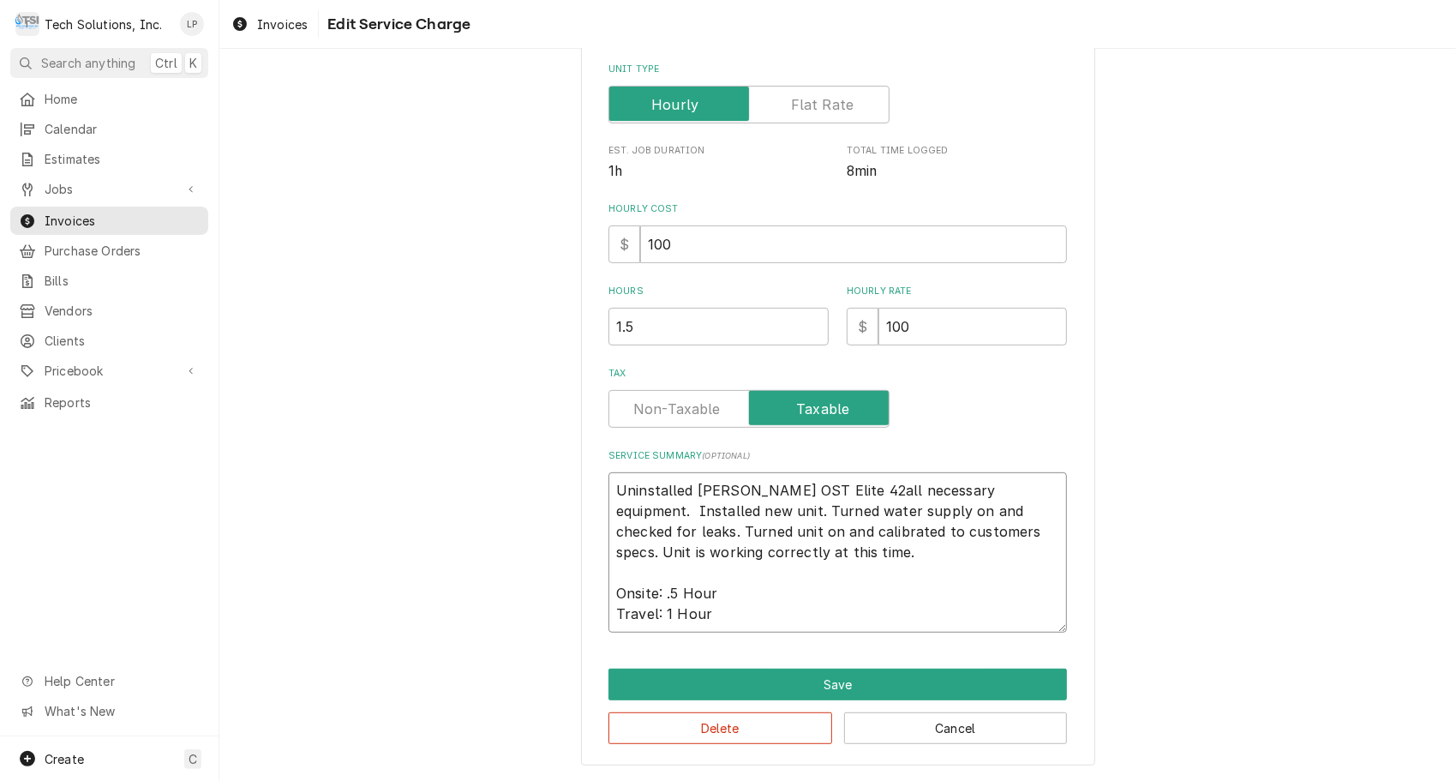
type textarea "x"
type textarea "Uninstalled [PERSON_NAME] OST Elite 429all necessary equipment. Installed new u…"
type textarea "x"
type textarea "Uninstalled [PERSON_NAME] OST Elite 4290all necessary equipment. Installed new …"
type textarea "x"
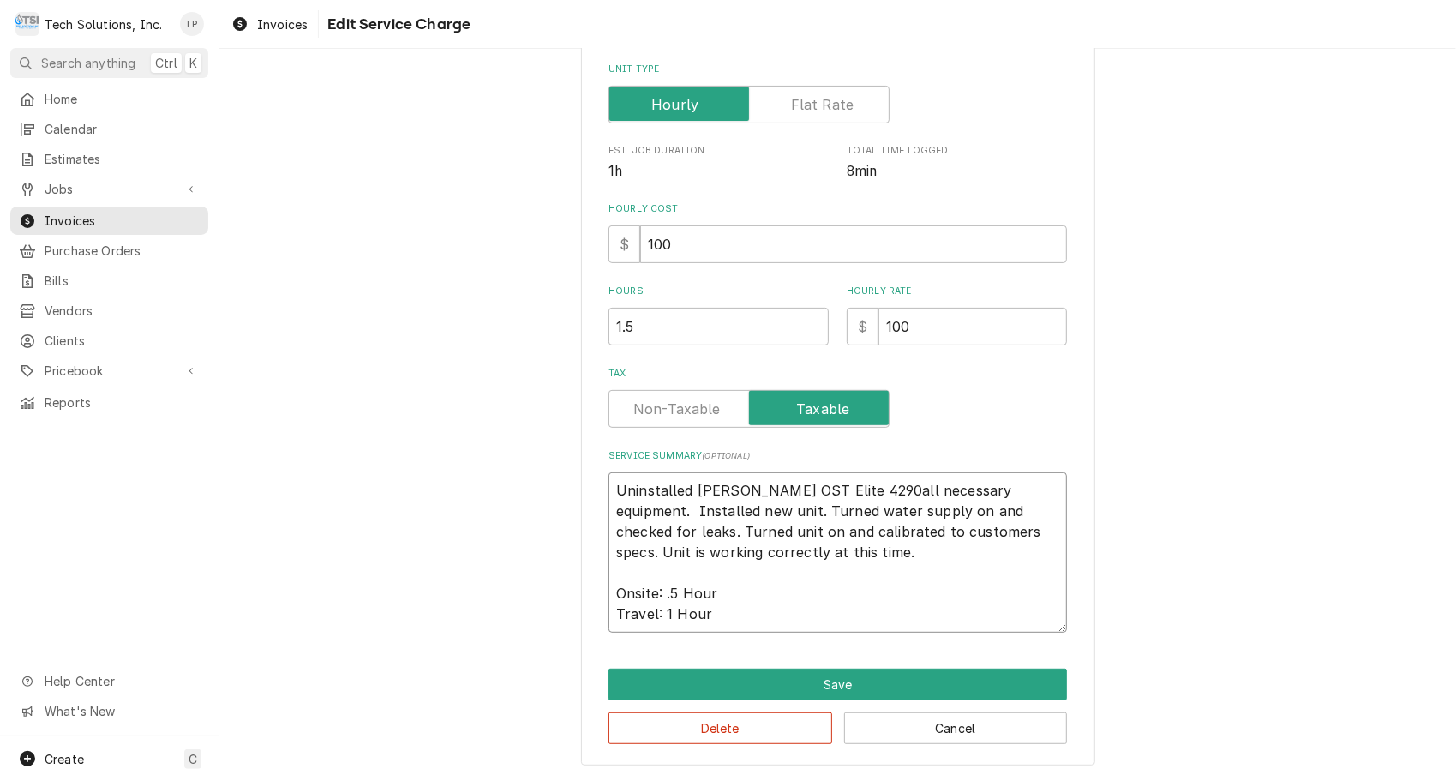
type textarea "Uninstalled [PERSON_NAME] OST Elite 4290 all necessary equipment. Installed new…"
type textarea "x"
type textarea "Uninstalled [PERSON_NAME] OST Elite 4290 Jall necessary equipment. Installed ne…"
type textarea "x"
type textarea "Uninstalled [PERSON_NAME] OST Elite 4290 Juall necessary equipment. Installed n…"
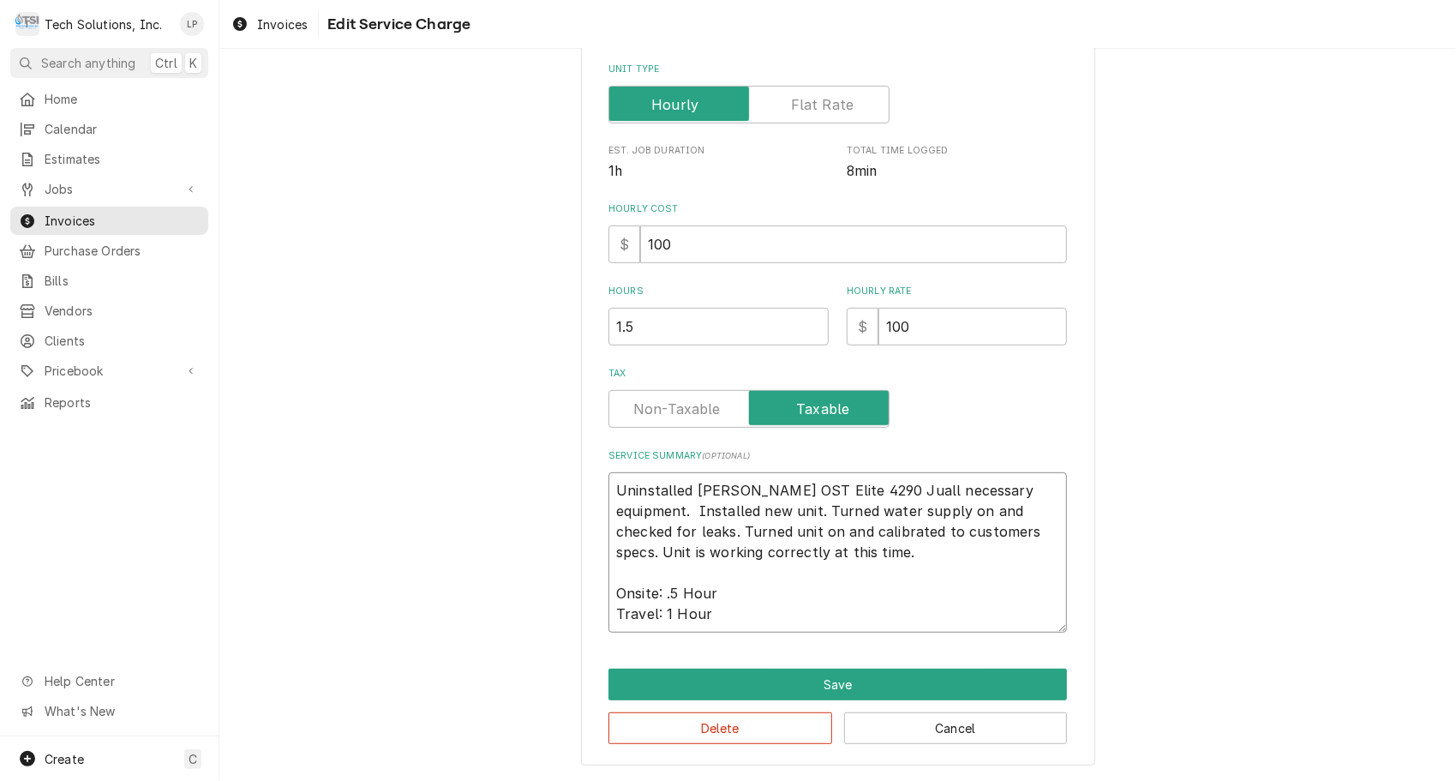
type textarea "x"
type textarea "Uninstalled [PERSON_NAME] OST Elite 4290 Juiall necessary equipment. Installed …"
type textarea "x"
type textarea "Uninstalled [PERSON_NAME] OST Elite 4290 Juicall necessary equipment. Installed…"
type textarea "x"
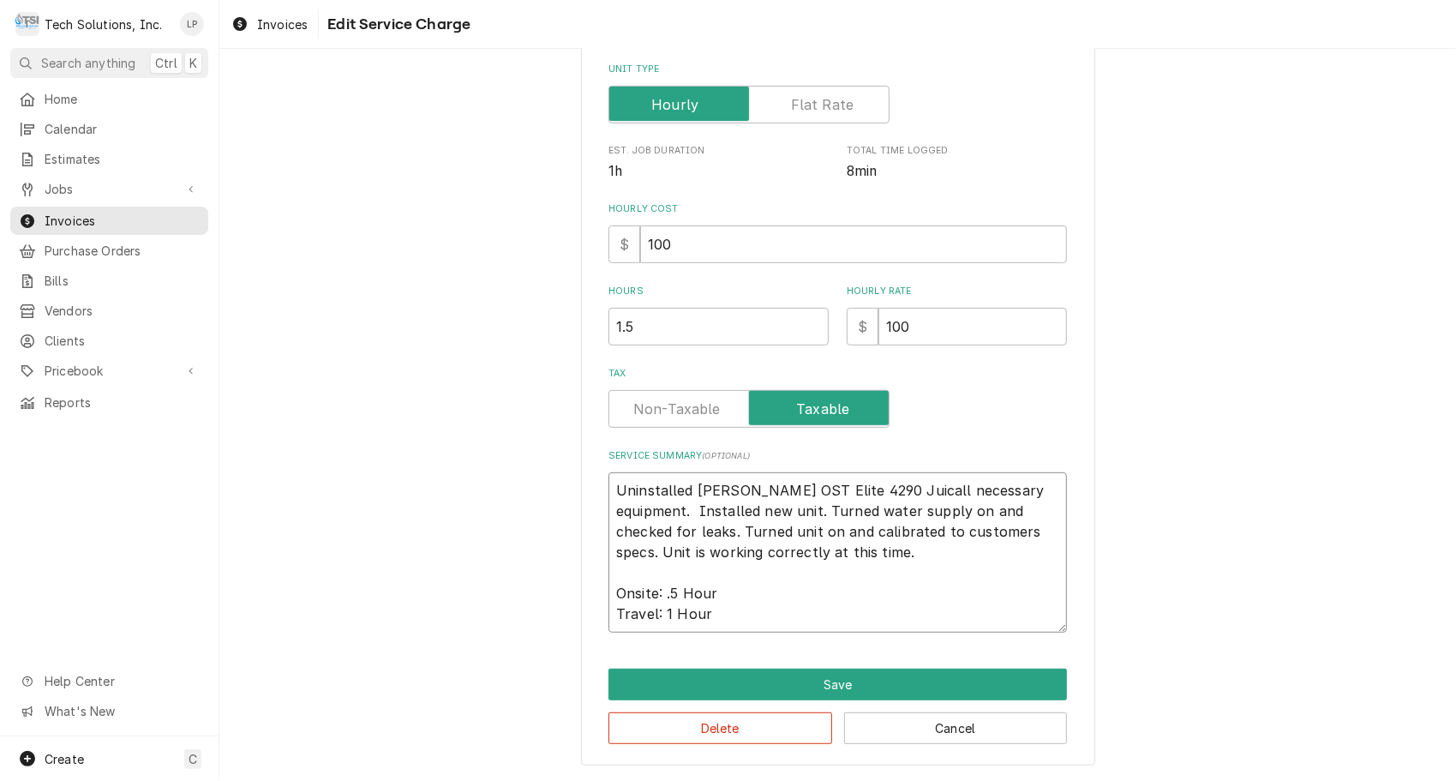
type textarea "Uninstalled [PERSON_NAME] OST Elite 4290 Juiceall necessary equipment. Installe…"
type textarea "x"
type textarea "Uninstalled [PERSON_NAME] OST Elite 4290 Juice all necessary equipment. Install…"
type textarea "x"
type textarea "Uninstalled [PERSON_NAME] OST Elite 4290 Juice Mall necessary equipment. Instal…"
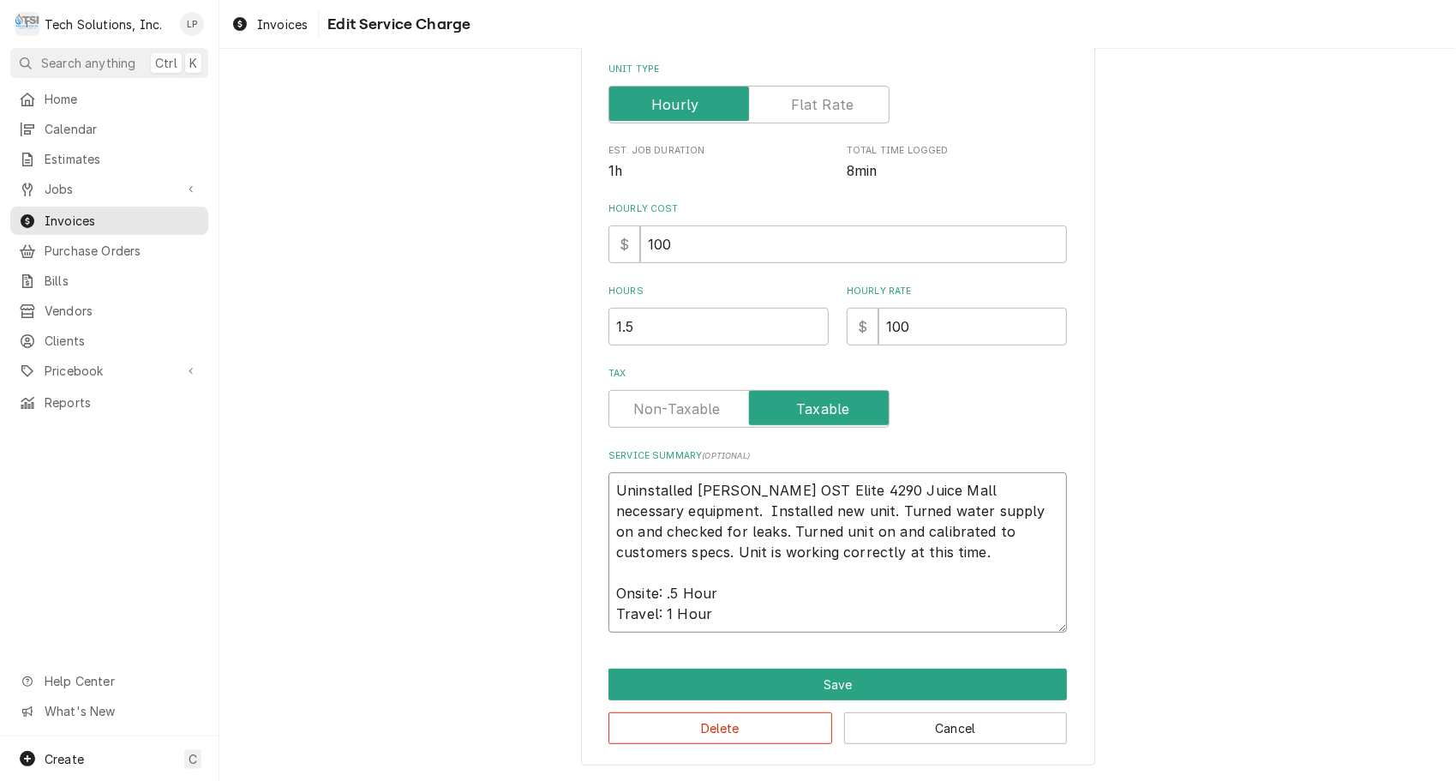
type textarea "x"
type textarea "Uninstalled [PERSON_NAME] OST Elite 4290 Juice Maall necessary equipment. Insta…"
type textarea "x"
type textarea "Uninstalled [PERSON_NAME] OST Elite 4290 Juice Macall necessary equipment. Inst…"
type textarea "x"
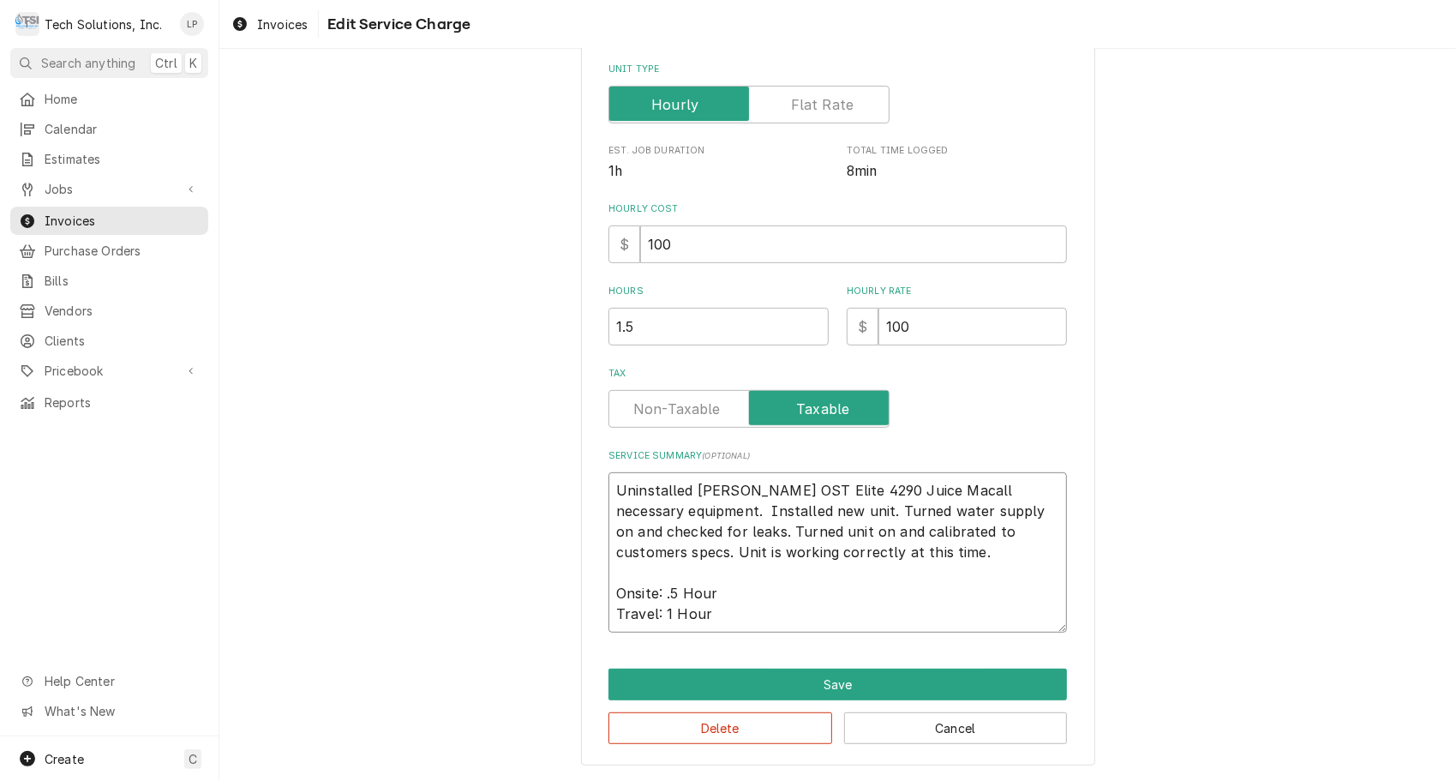
type textarea "Uninstalled [PERSON_NAME] OST Elite 4290 Juice Machall necessary equipment. Ins…"
type textarea "x"
type textarea "Uninstalled [PERSON_NAME] OST Elite 4290 Juice Machiall necessary equipment. In…"
type textarea "x"
type textarea "Uninstalled [PERSON_NAME] OST Elite 4290 Juice Machinall necessary equipment. I…"
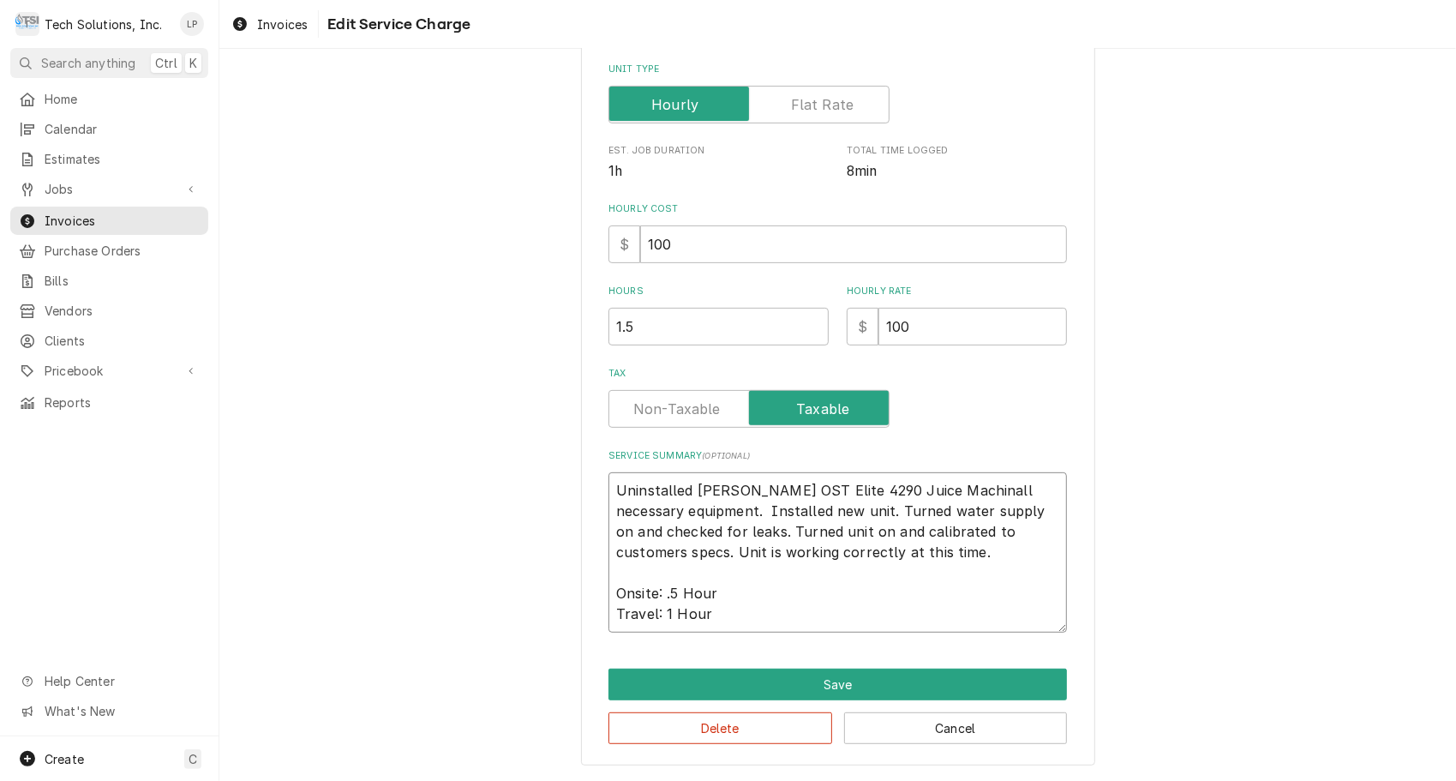
type textarea "x"
type textarea "Uninstalled [PERSON_NAME] OST Elite 4290 Juice Machineall necessary equipment. …"
type textarea "x"
type textarea "Uninstalled [PERSON_NAME] OST Elite 4290 Juice Machine all necessary equipment.…"
type textarea "x"
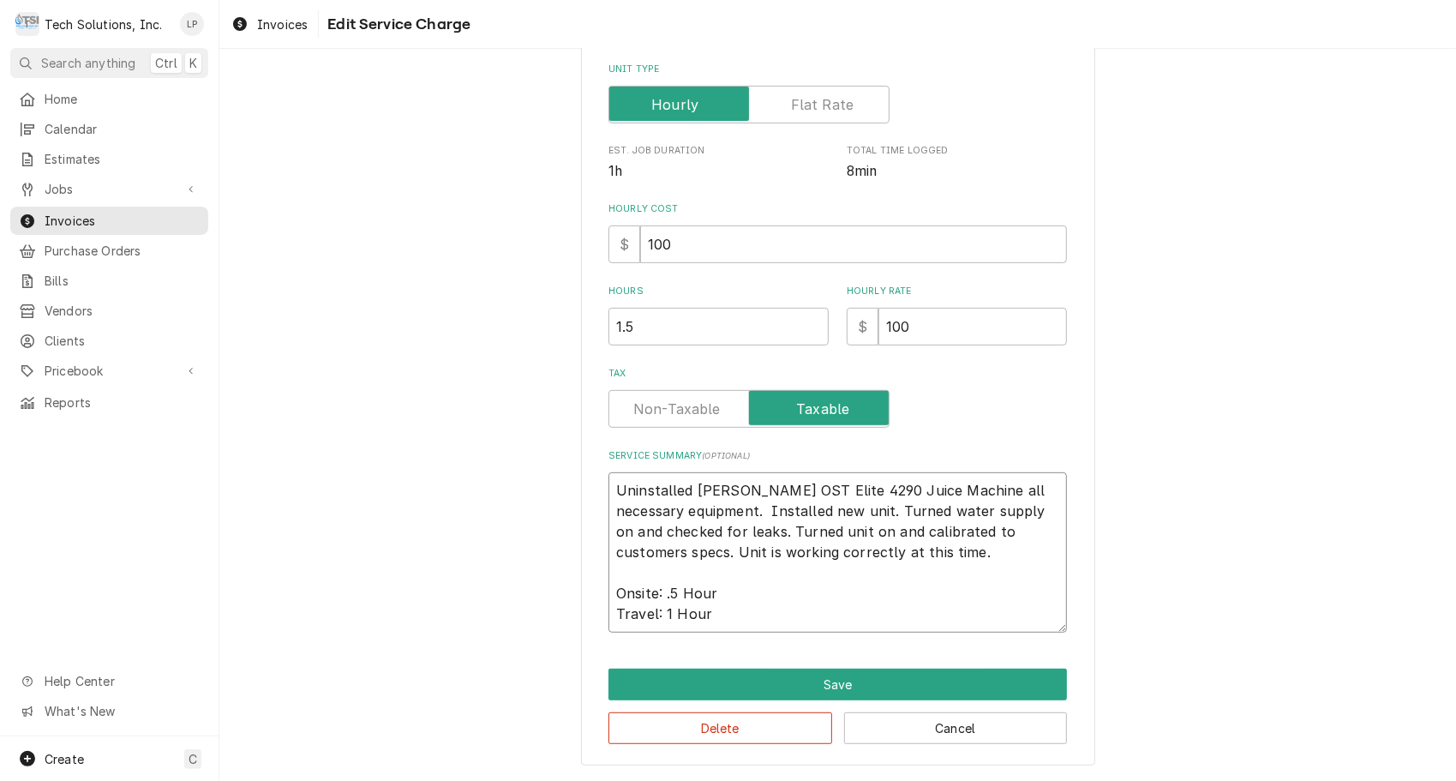
type textarea "Uninstalled [PERSON_NAME] OST Elite 4290 Juice Machine [PERSON_NAME] necessary …"
type textarea "x"
type textarea "Uninstalled [PERSON_NAME] OST Elite 4290 Juice Machine SNall necessary equipmen…"
type textarea "x"
type textarea "Uninstalled [PERSON_NAME] OST Elite 4290 Juice Machine SN:all necessary equipme…"
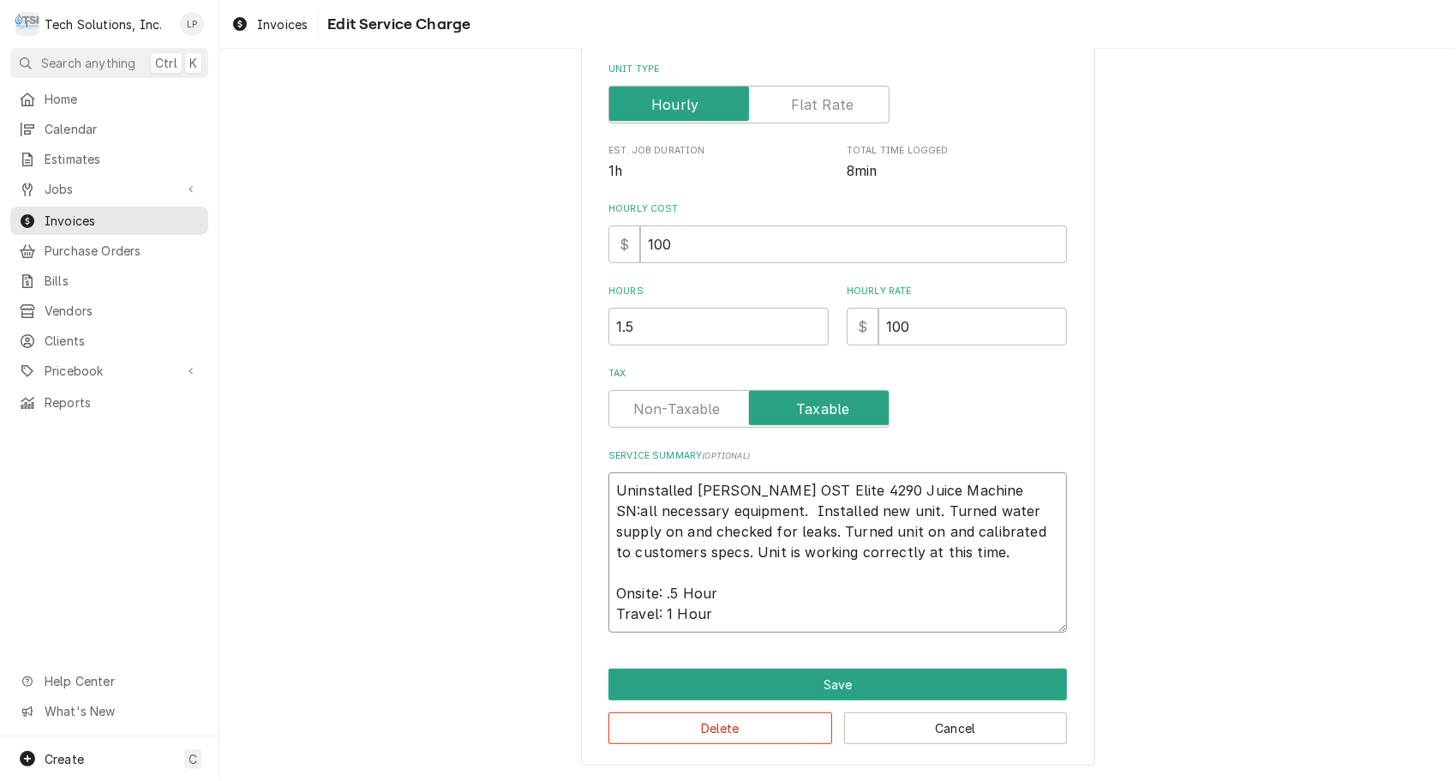
type textarea "x"
type textarea "Uninstalled [PERSON_NAME] OST Elite 4290 Juice Machine SN: all necessary equipm…"
type textarea "x"
type textarea "Uninstalled [PERSON_NAME] OST Elite 4290 Juice Machine SN: 7all necessary equip…"
type textarea "x"
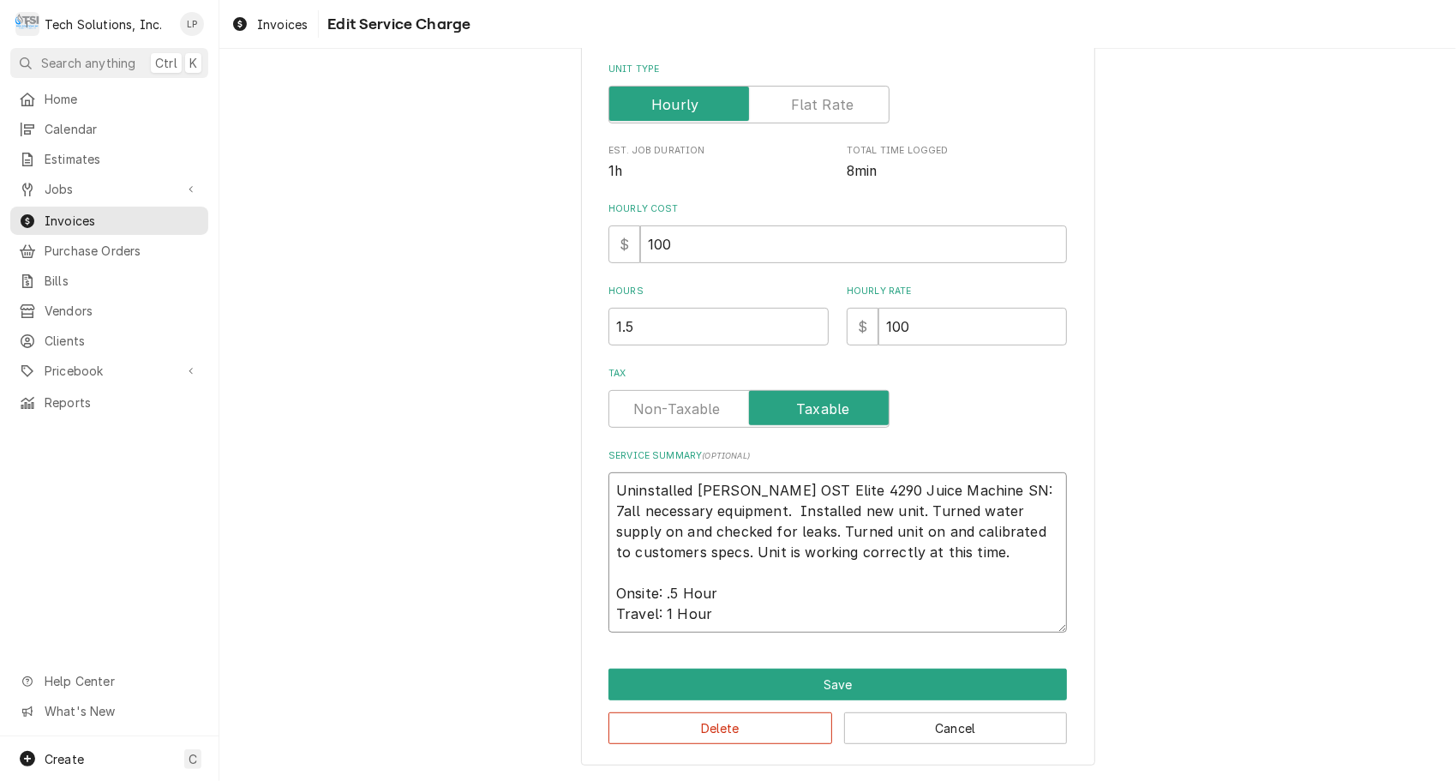
type textarea "Uninstalled [PERSON_NAME] OST Elite 4290 Juice Machine SN: 74all necessary equi…"
type textarea "x"
type textarea "Uninstalled [PERSON_NAME] OST Elite 4290 Juice Machine SN: 74Aall necessary equ…"
type textarea "x"
type textarea "Uninstalled [PERSON_NAME] OST Elite 4290 Juice Machine SN: 74A2all necessary eq…"
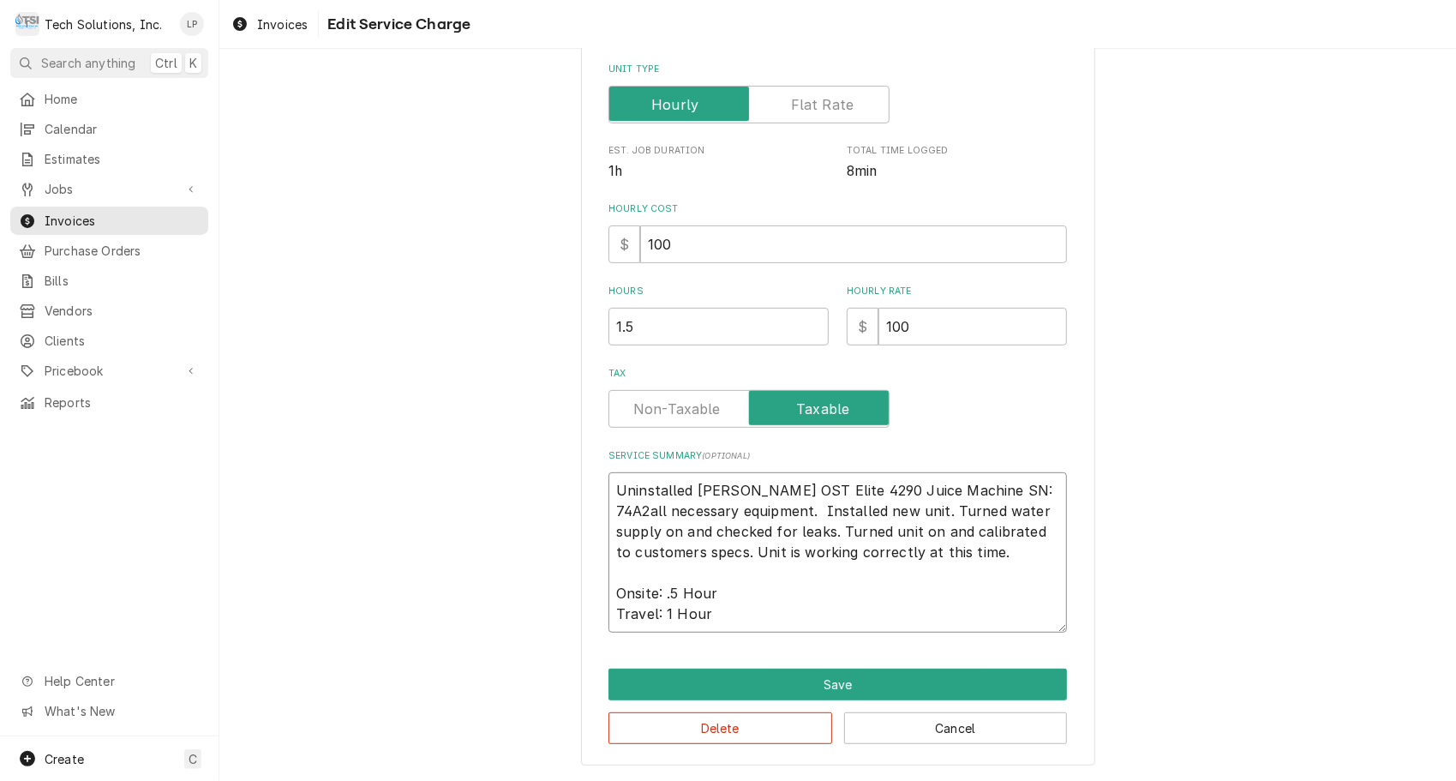
type textarea "x"
type textarea "Uninstalled [PERSON_NAME] OST Elite 4290 Juice Machine SN: 74A23all necessary e…"
type textarea "x"
type textarea "Uninstalled [PERSON_NAME] OST Elite 4290 Juice Machine SN: 74A233all necessary …"
type textarea "x"
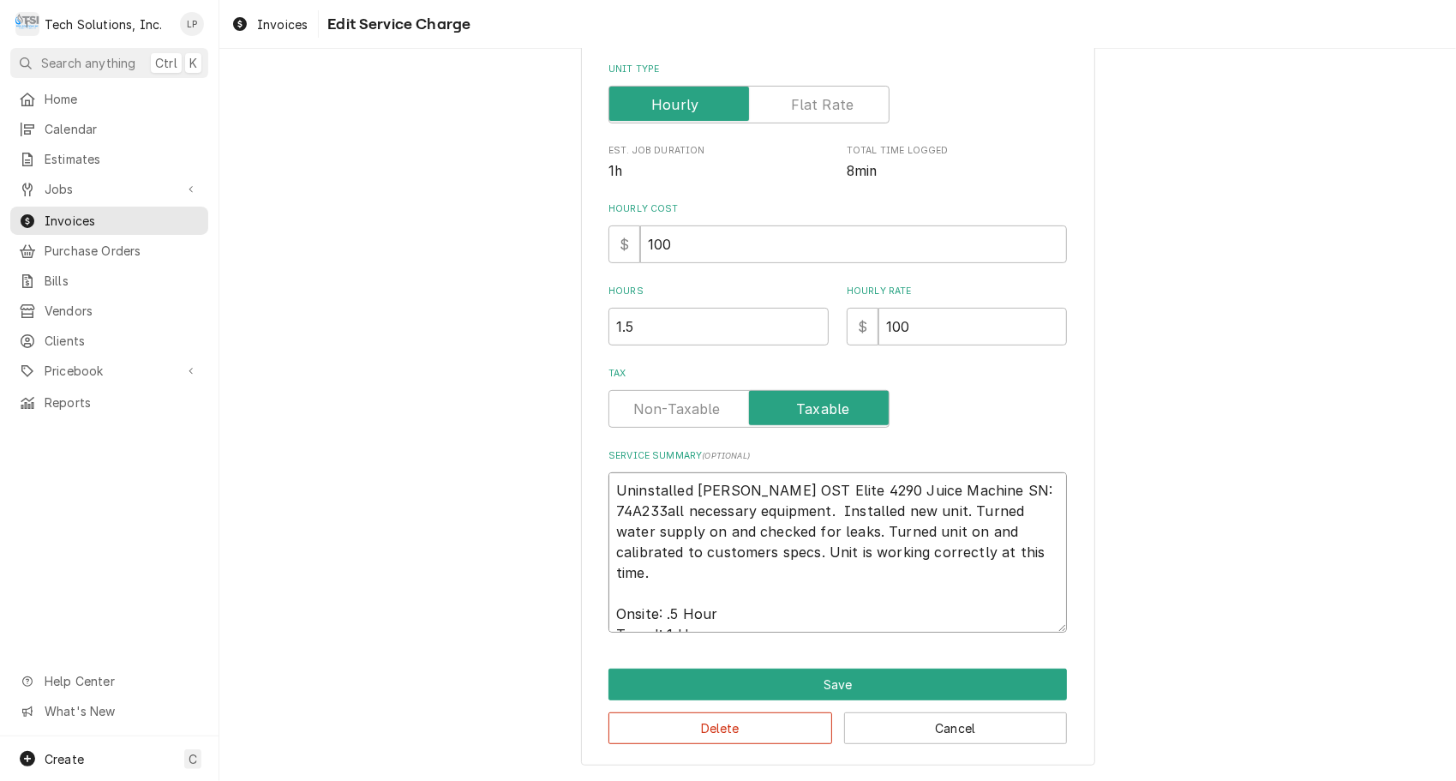
type textarea "Uninstalled [PERSON_NAME] OST Elite 4290 Juice Machine SN: 74A2338all necessary…"
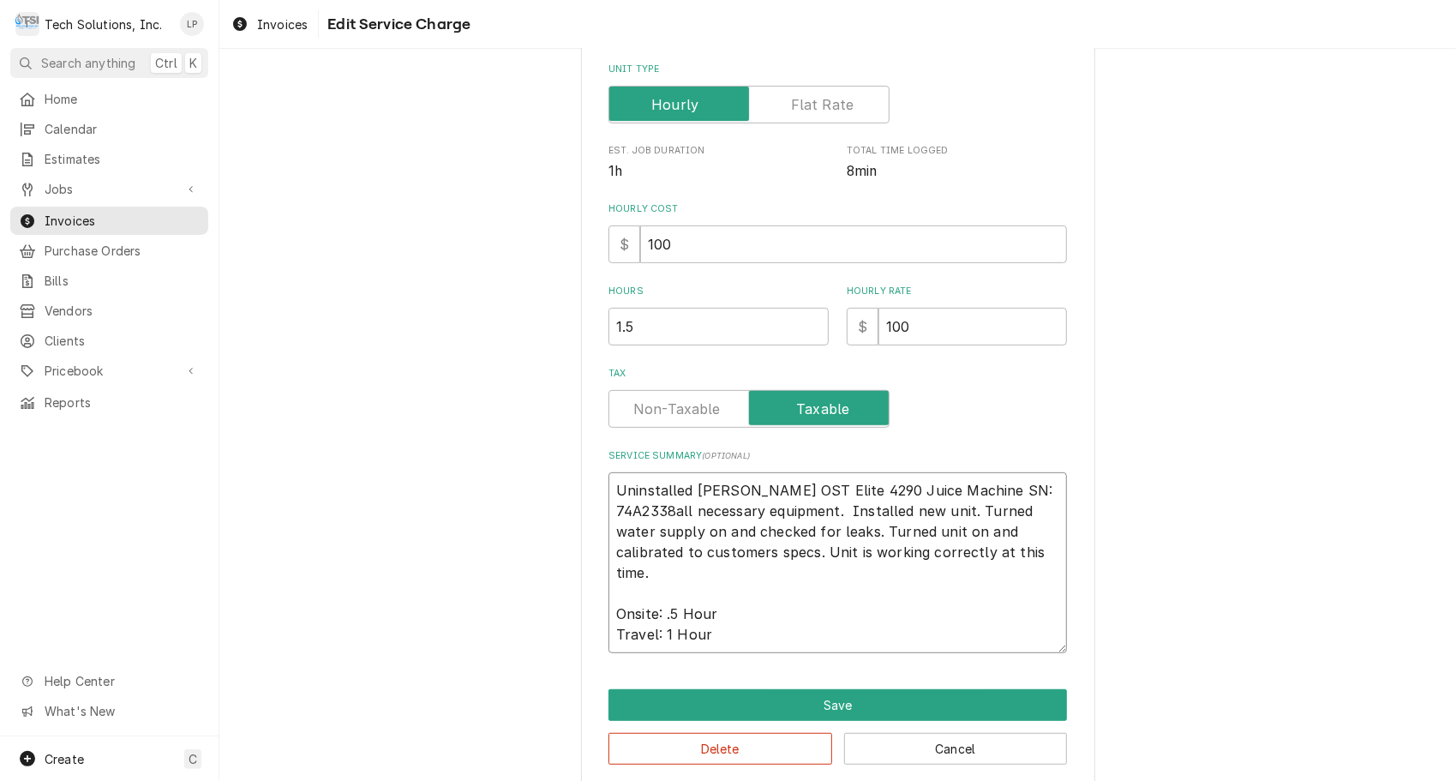
type textarea "x"
type textarea "Uninstalled [PERSON_NAME] OST Elite 4290 Juice Machine SN: 74A23380all necessar…"
type textarea "x"
type textarea "Uninstalled [PERSON_NAME] OST Elite 4290 Juice Machine SN: 74A23380Eall necessa…"
type textarea "x"
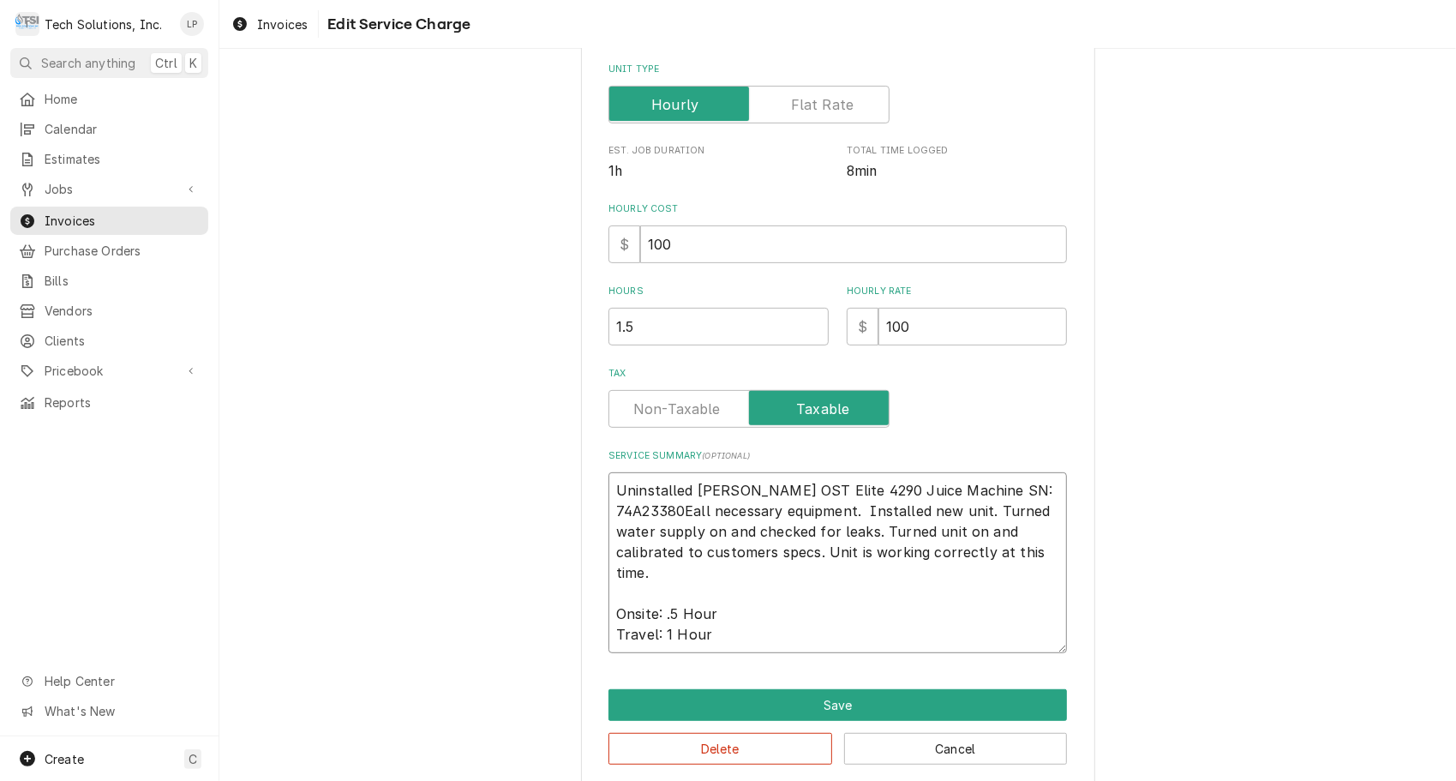
type textarea "Uninstalled [PERSON_NAME] OST Elite 4290 Juice Machine SN: 74A23380E0all necess…"
type textarea "x"
type textarea "Uninstalled [PERSON_NAME] OST Elite 4290 Juice Machine SN: 74A23380E03all neces…"
type textarea "x"
type textarea "Uninstalled [PERSON_NAME] OST Elite 4290 Juice Machine SN: 74A23380E036all nece…"
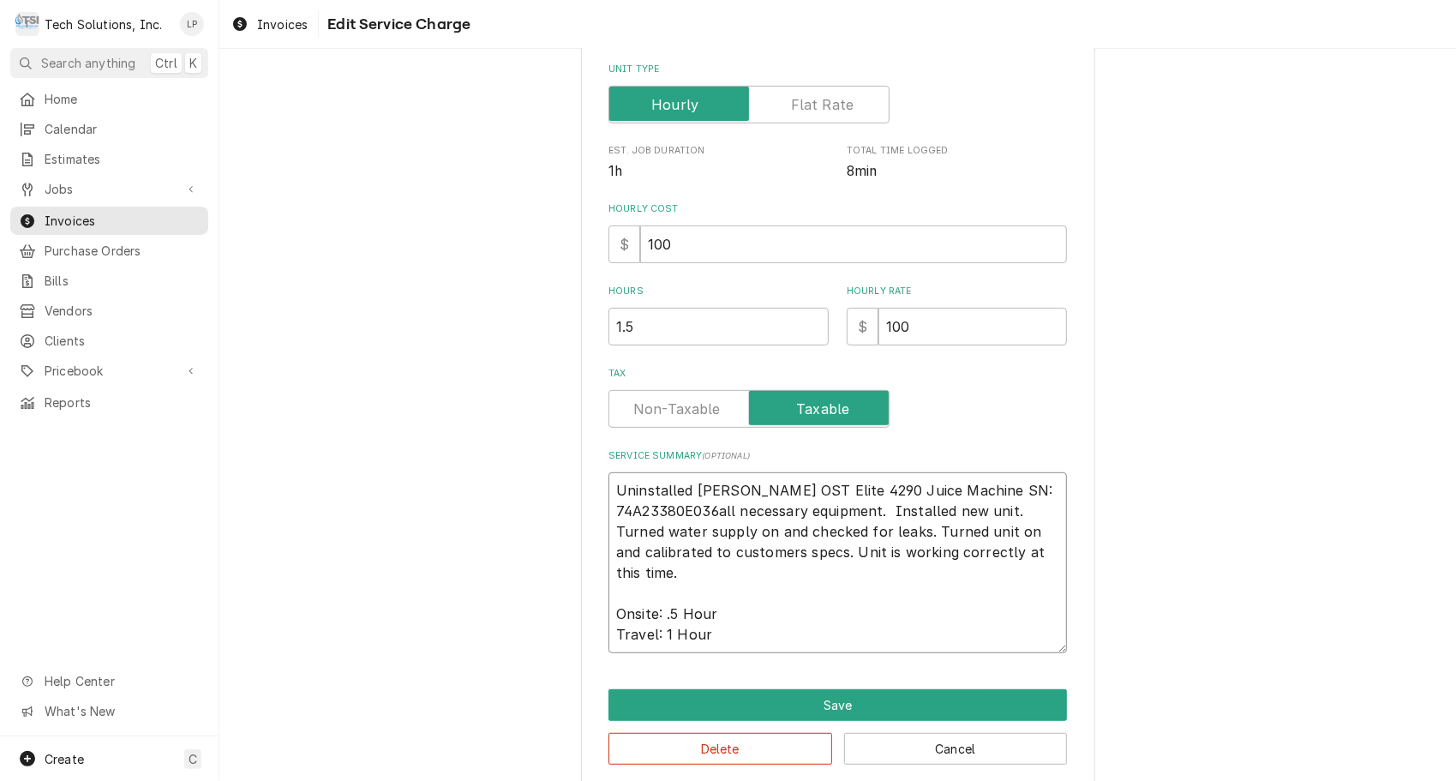
click at [686, 492] on textarea "Uninstalled [PERSON_NAME] OST Elite 4290 Juice Machine SN: 74A23380E036all nece…" at bounding box center [838, 562] width 459 height 181
type textarea "x"
type textarea "Uninstalled [PERSON_NAME] OST Elite 4290 Juice Machine SN: 74A23380E036all nece…"
type textarea "x"
type textarea "Uninstalled [PERSON_NAME] OST Elite 4290 Juice Machine SN: 74A23380E036all nece…"
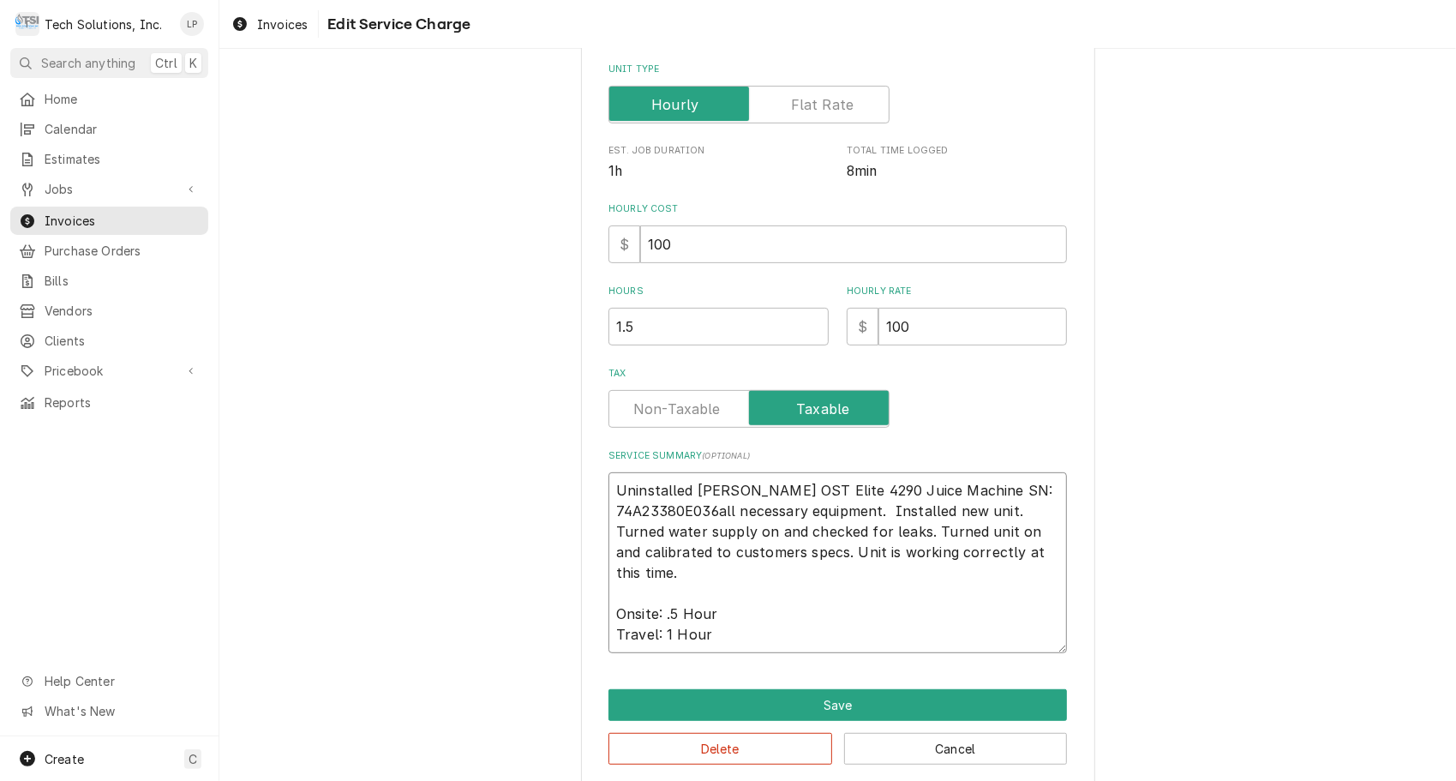
type textarea "x"
type textarea "Uninstalled [PERSON_NAME] OST Elite 4290 Juice Machine SN: 74A23380E036all nece…"
type textarea "x"
type textarea "Uninstalled old [PERSON_NAME] OST Elite 4290 Juice Machine SN: 74A23380E036all …"
click at [881, 506] on textarea "Uninstalled old [PERSON_NAME] OST Elite 4290 Juice Machine SN: 74A23380E036all …" at bounding box center [838, 562] width 459 height 181
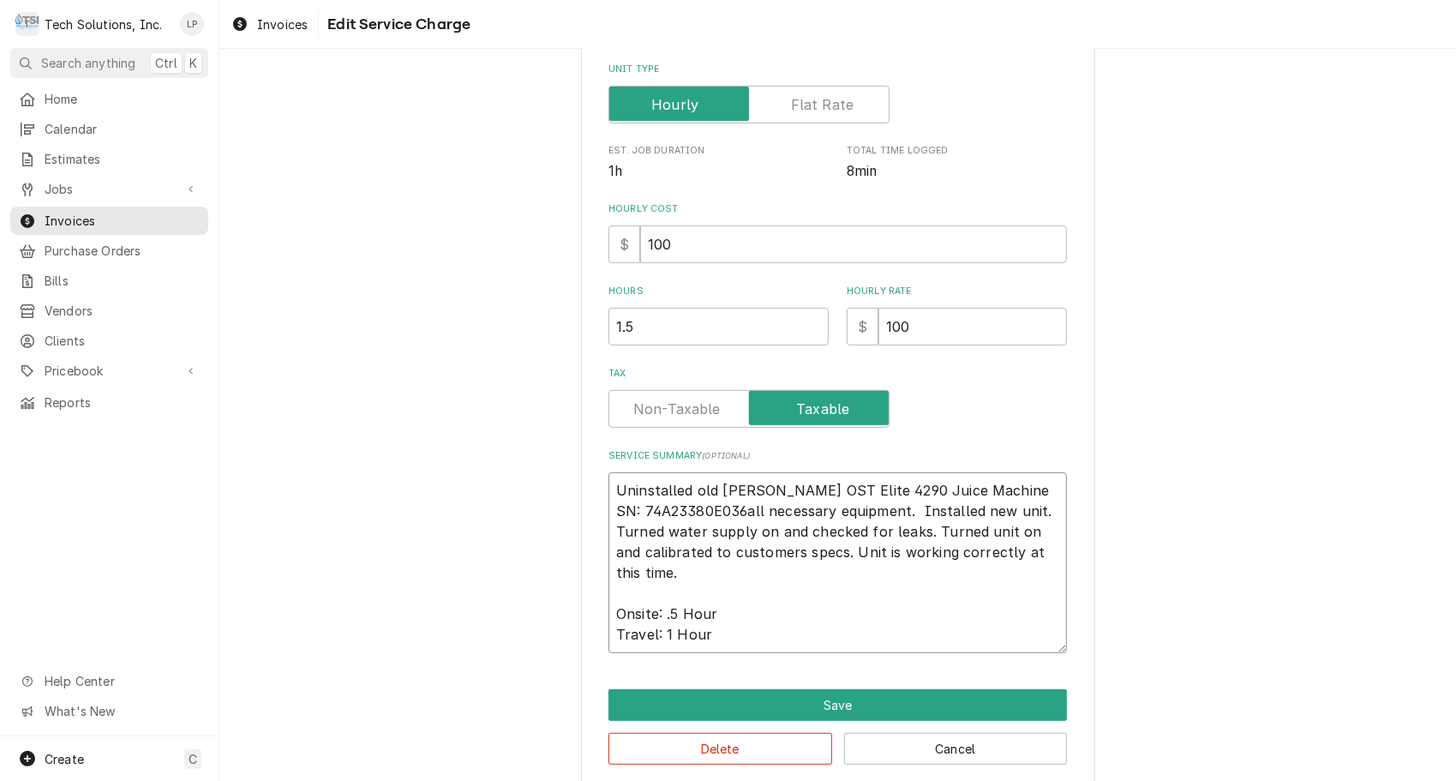
type textarea "x"
type textarea "Uninstalled old [PERSON_NAME] OST Elite 4290 Juice Machine SN: 74A23380E036all …"
type textarea "x"
type textarea "Uninstalled old [PERSON_NAME] OST Elite 4290 Juice Machine SN: 74A23380E036all …"
type textarea "x"
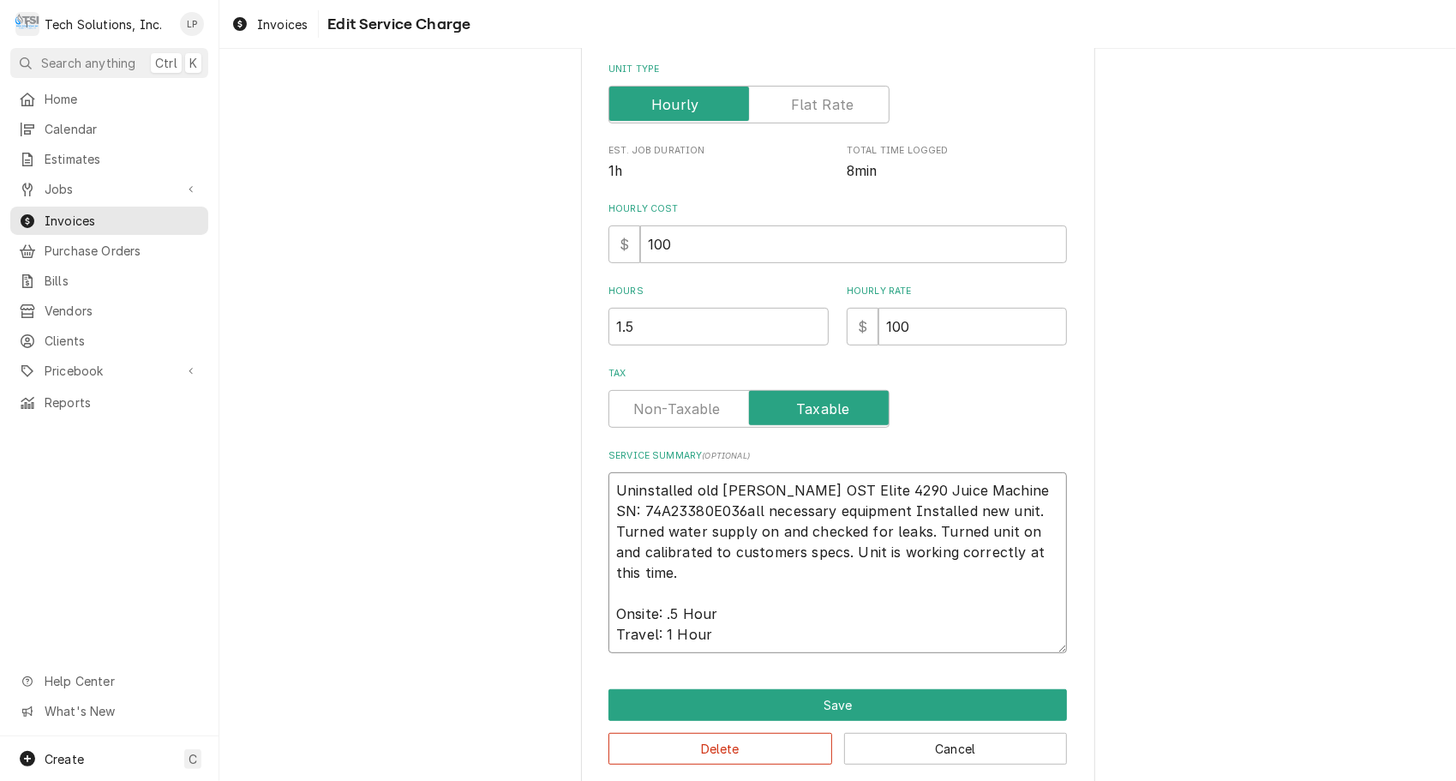
type textarea "Uninstalled old [PERSON_NAME] OST Elite 4290 Juice Machine SN: 74A23380E036all …"
type textarea "x"
type textarea "Uninstalled old [PERSON_NAME] OST Elite 4290 Juice Machine SN: 74A23380E036all …"
type textarea "x"
type textarea "Uninstalled old [PERSON_NAME] OST Elite 4290 Juice Machine SN: 74A23380E036all …"
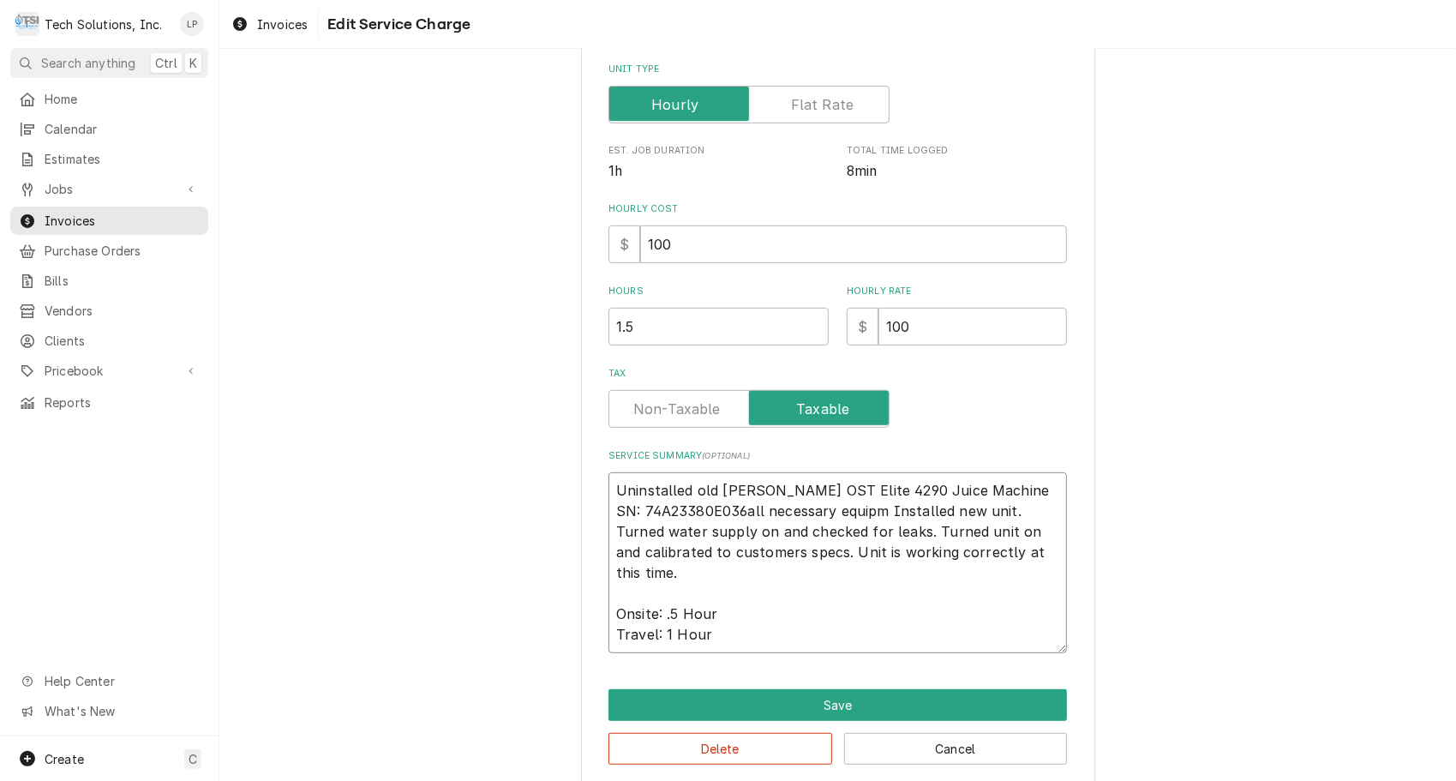
type textarea "x"
type textarea "Uninstalled old [PERSON_NAME] OST Elite 4290 Juice Machine SN: 74A23380E036all …"
type textarea "x"
type textarea "Uninstalled old [PERSON_NAME] OST Elite 4290 Juice Machine SN: 74A23380E036all …"
type textarea "x"
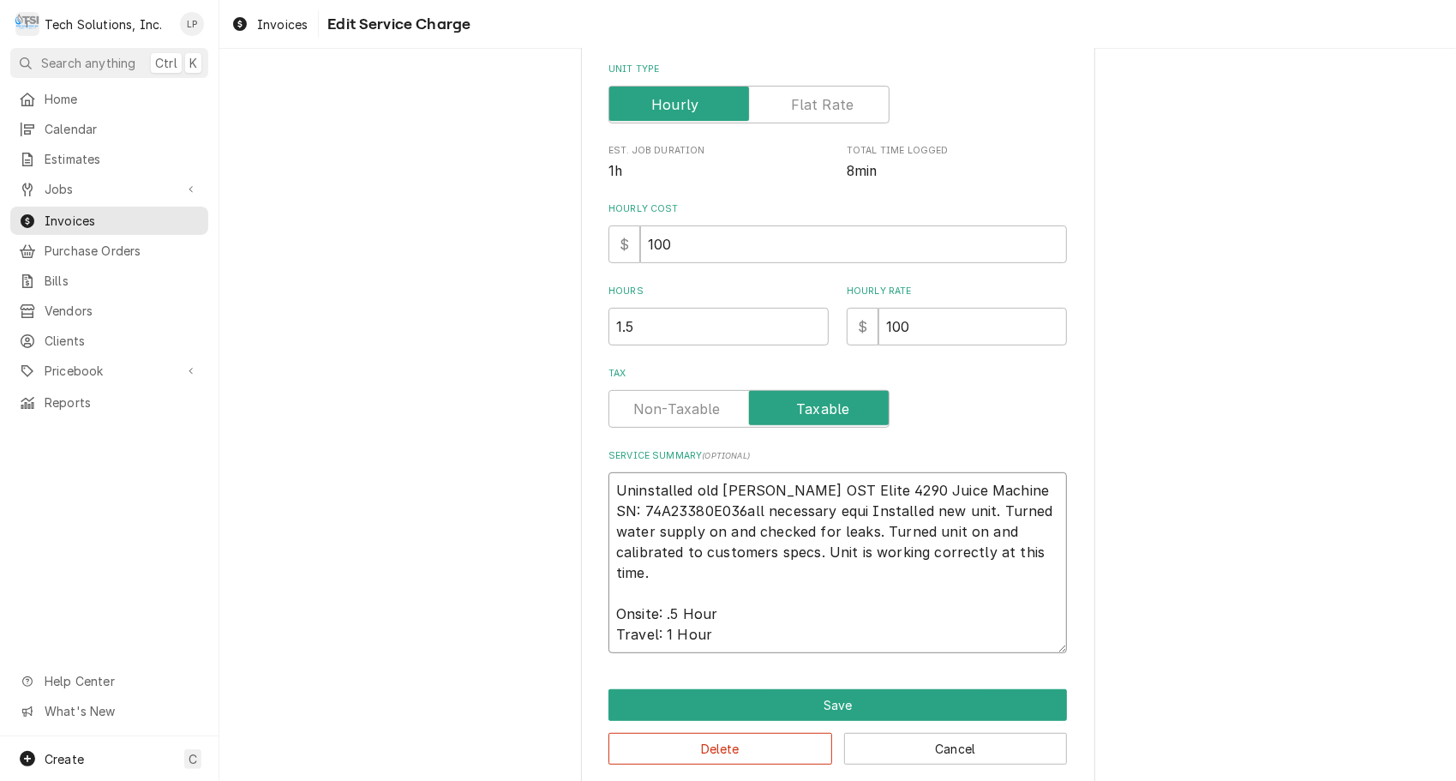
type textarea "Uninstalled old [PERSON_NAME] OST Elite 4290 Juice Machine SN: 74A23380E036all …"
type textarea "x"
type textarea "Uninstalled old [PERSON_NAME] OST Elite 4290 Juice Machine SN: 74A23380E036all …"
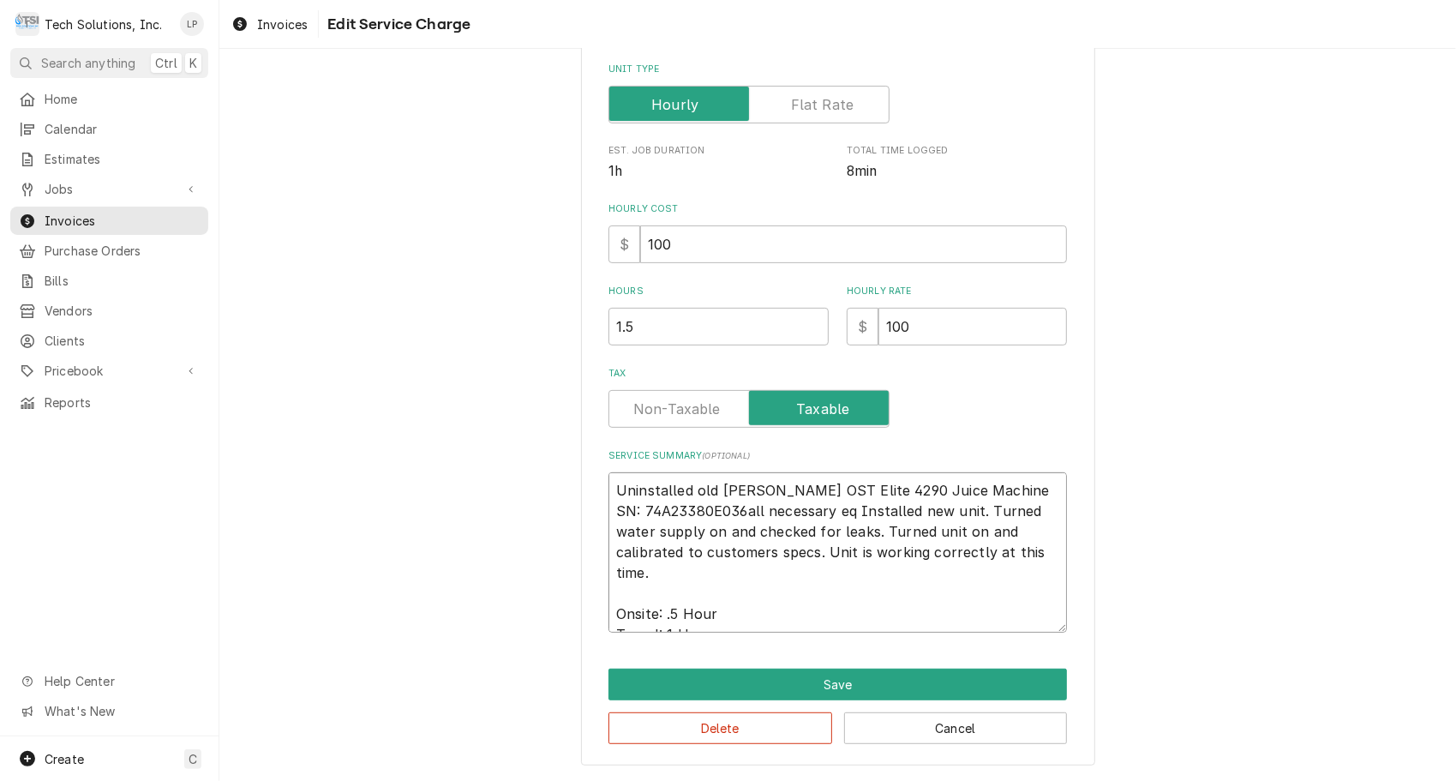
type textarea "x"
type textarea "Uninstalled old [PERSON_NAME] OST Elite 4290 Juice Machine SN: 74A23380E036all …"
type textarea "x"
type textarea "Uninstalled old [PERSON_NAME] OST Elite 4290 Juice Machine SN: 74A23380E036all …"
type textarea "x"
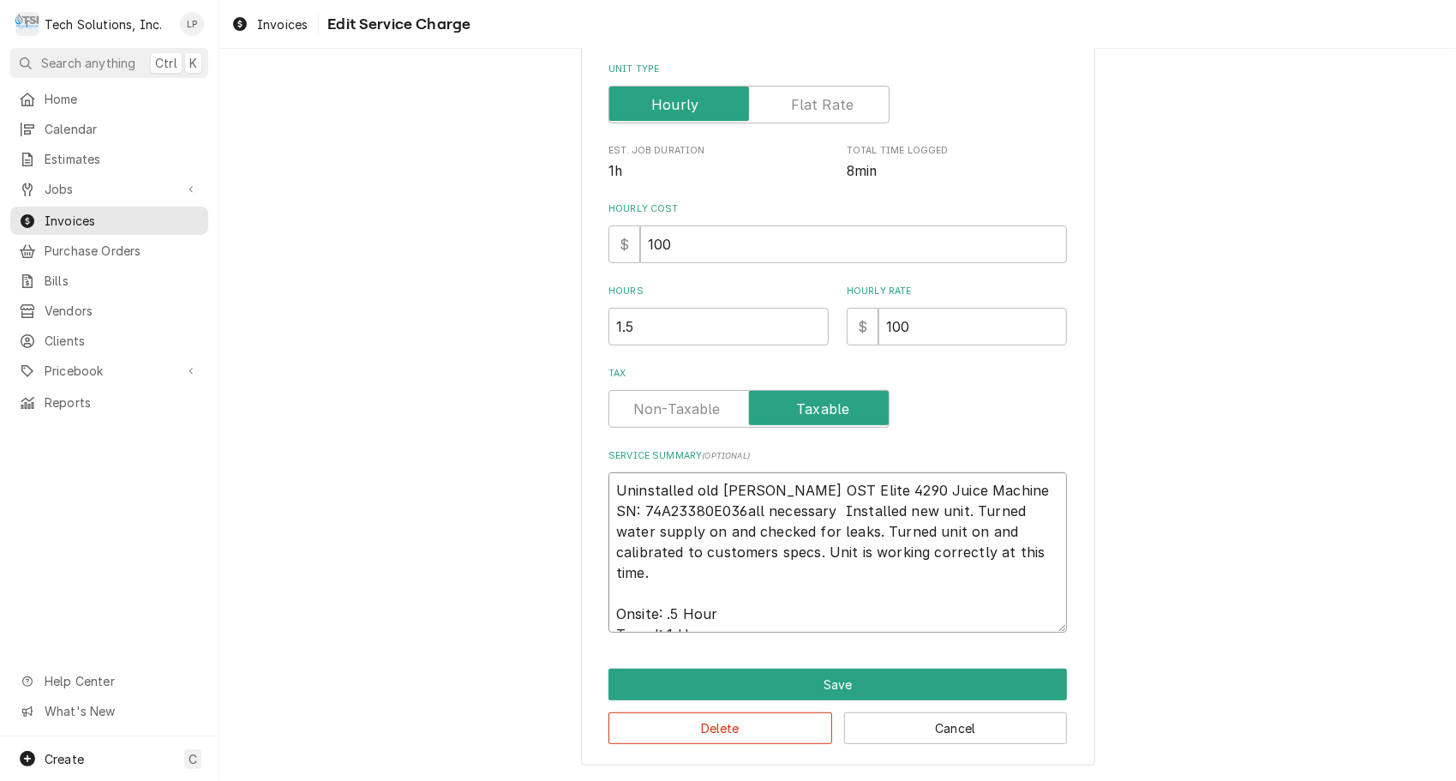
type textarea "Uninstalled old [PERSON_NAME] OST Elite 4290 Juice Machine SN: 74A23380E036all …"
type textarea "x"
type textarea "Uninstalled old [PERSON_NAME] OST Elite 4290 Juice Machine SN: 74A23380E036all …"
type textarea "x"
type textarea "Uninstalled old [PERSON_NAME] OST Elite 4290 Juice Machine SN: 74A23380E036all …"
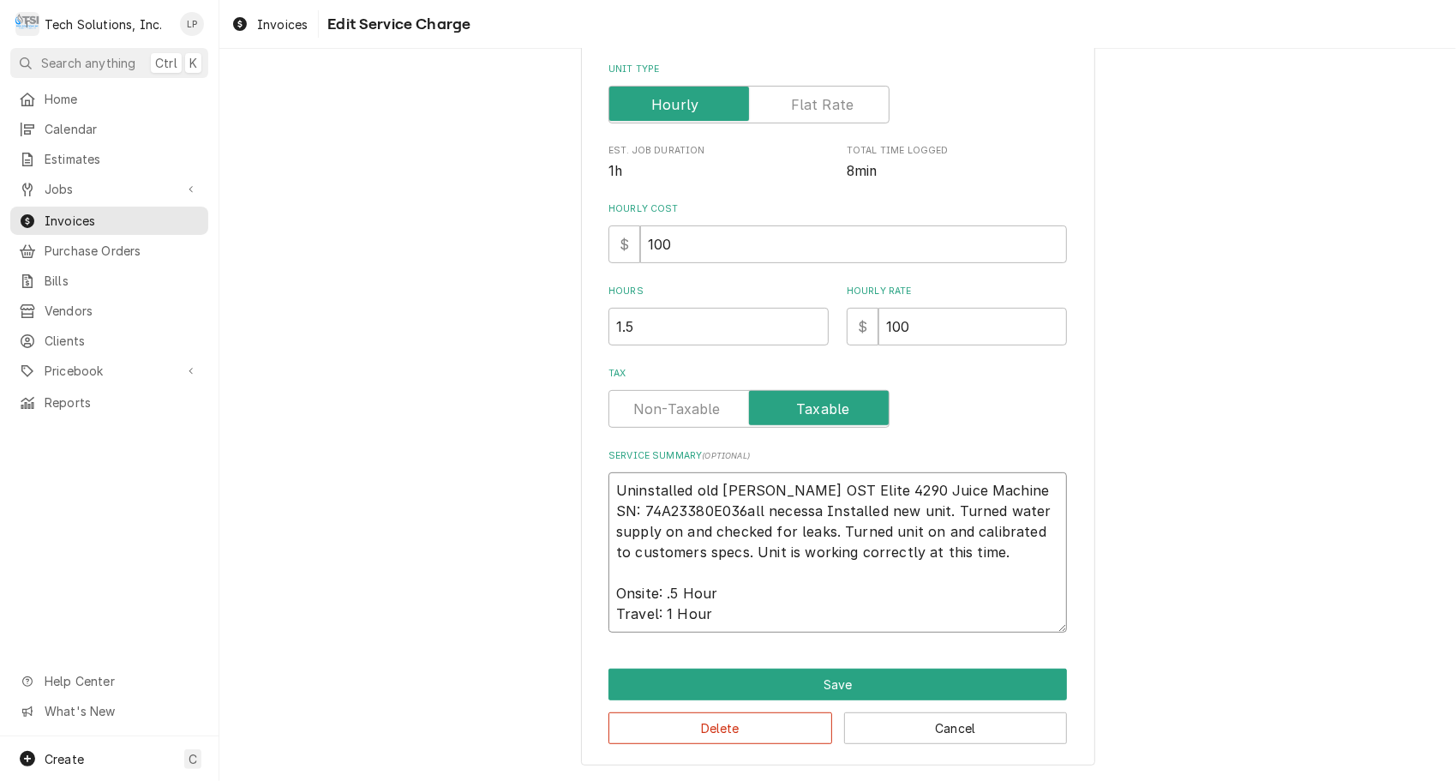
type textarea "x"
type textarea "Uninstalled old [PERSON_NAME] OST Elite 4290 Juice Machine SN: 74A23380E036all …"
type textarea "x"
type textarea "Uninstalled old [PERSON_NAME] OST Elite 4290 Juice Machine SN: 74A23380E036all …"
type textarea "x"
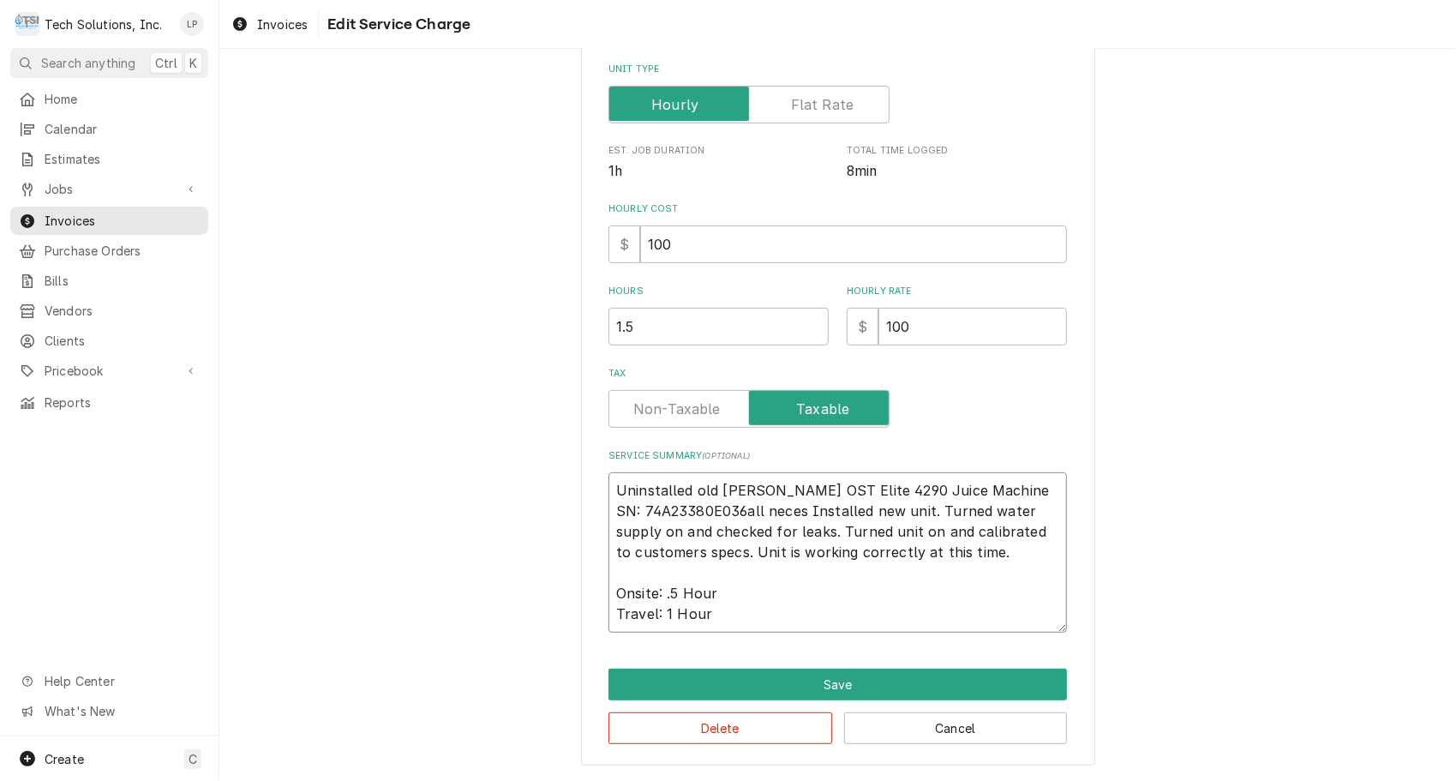
type textarea "Uninstalled old [PERSON_NAME] OST Elite 4290 Juice Machine SN: 74A23380E036all …"
type textarea "x"
type textarea "Uninstalled old [PERSON_NAME] OST Elite 4290 Juice Machine SN: 74A23380E036all …"
type textarea "x"
type textarea "Uninstalled old [PERSON_NAME] OST Elite 4290 Juice Machine SN: 74A23380E036all …"
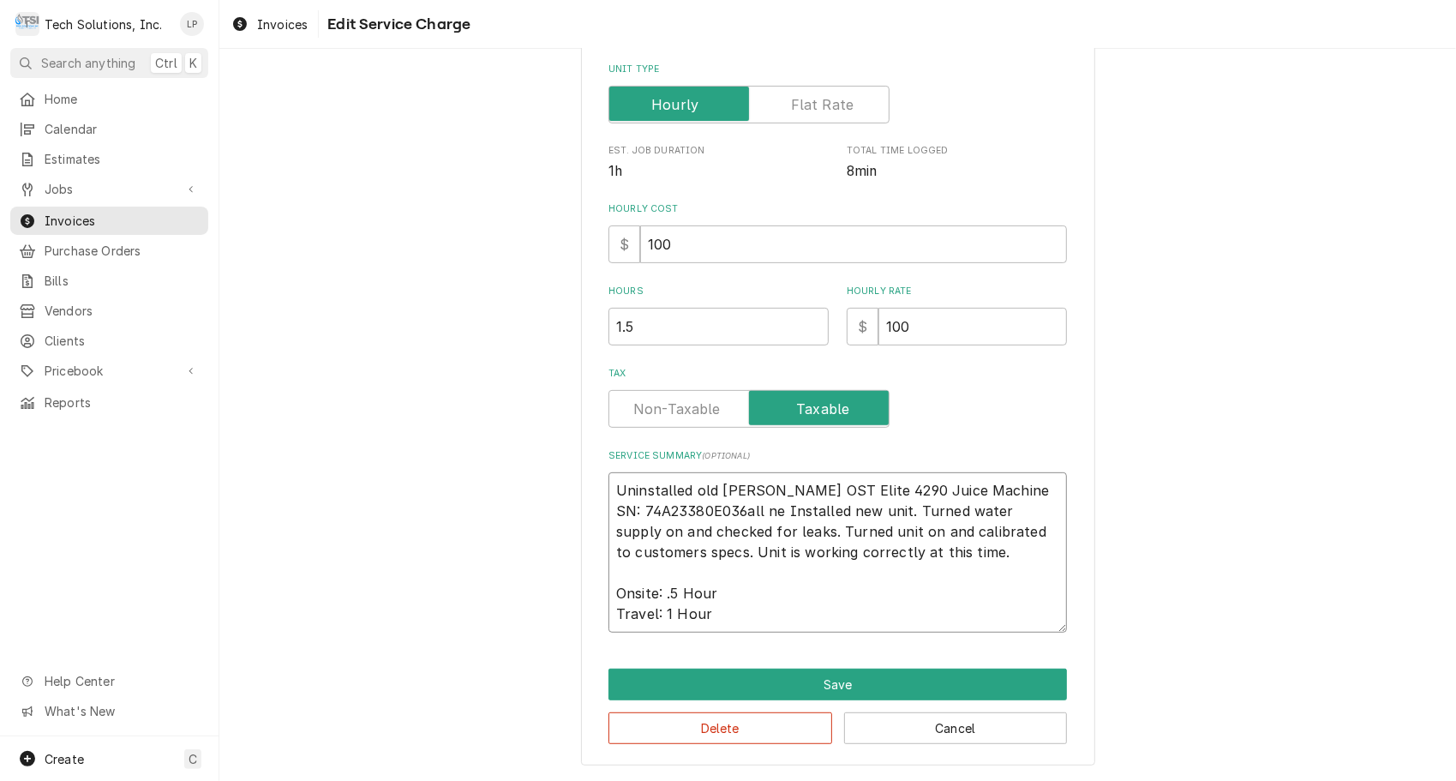
type textarea "x"
type textarea "Uninstalled old [PERSON_NAME] OST Elite 4290 Juice Machine SN: 74A23380E036all …"
type textarea "x"
type textarea "Uninstalled old [PERSON_NAME] OST Elite 4290 Juice Machine SN: 74A23380E036all …"
type textarea "x"
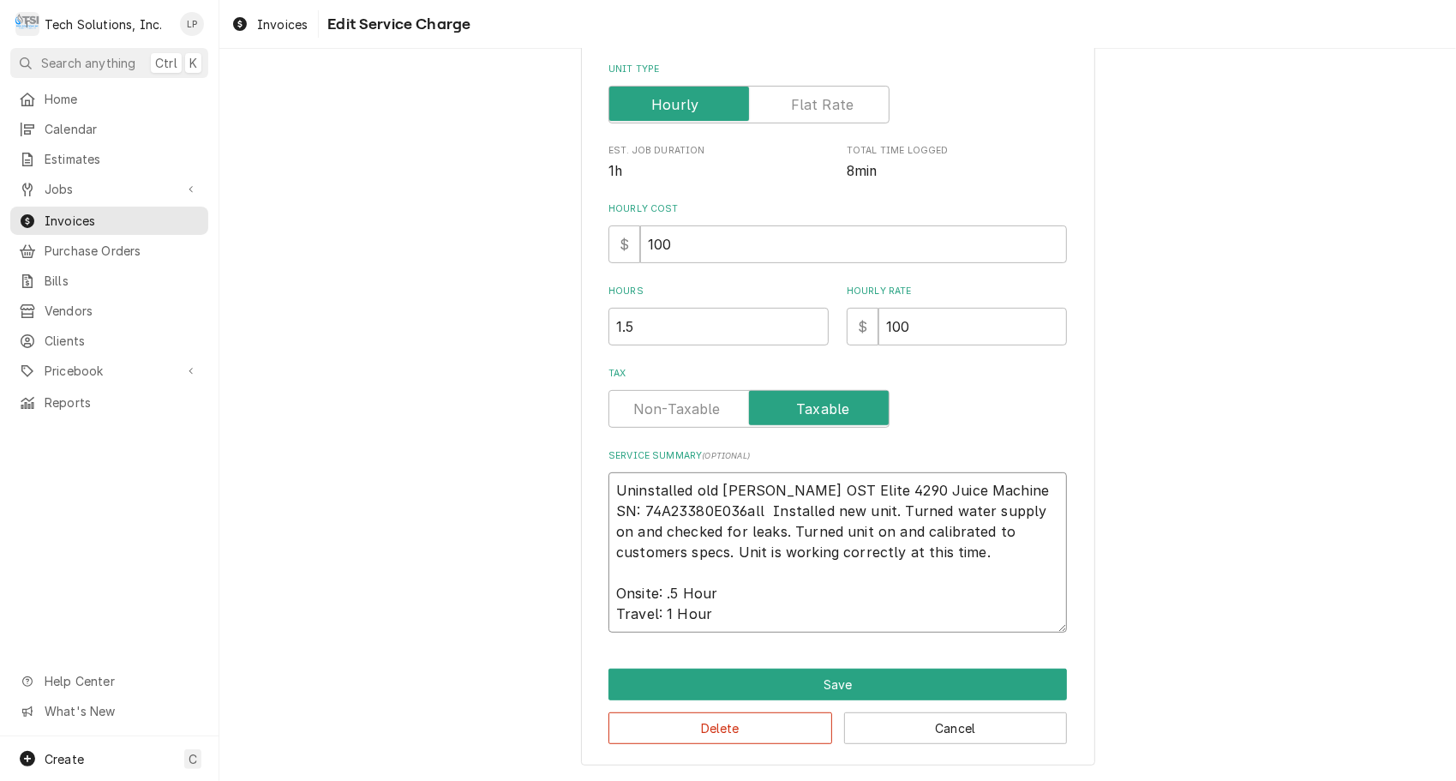
type textarea "Uninstalled old [PERSON_NAME] OST Elite 4290 Juice Machine SN: 74A23380E036all …"
type textarea "x"
type textarea "Uninstalled old [PERSON_NAME] OST Elite 4290 Juice Machine SN: 74A23380E036al I…"
type textarea "x"
type textarea "Uninstalled old [PERSON_NAME] OST Elite 4290 Juice Machine SN: 74A23380E036a In…"
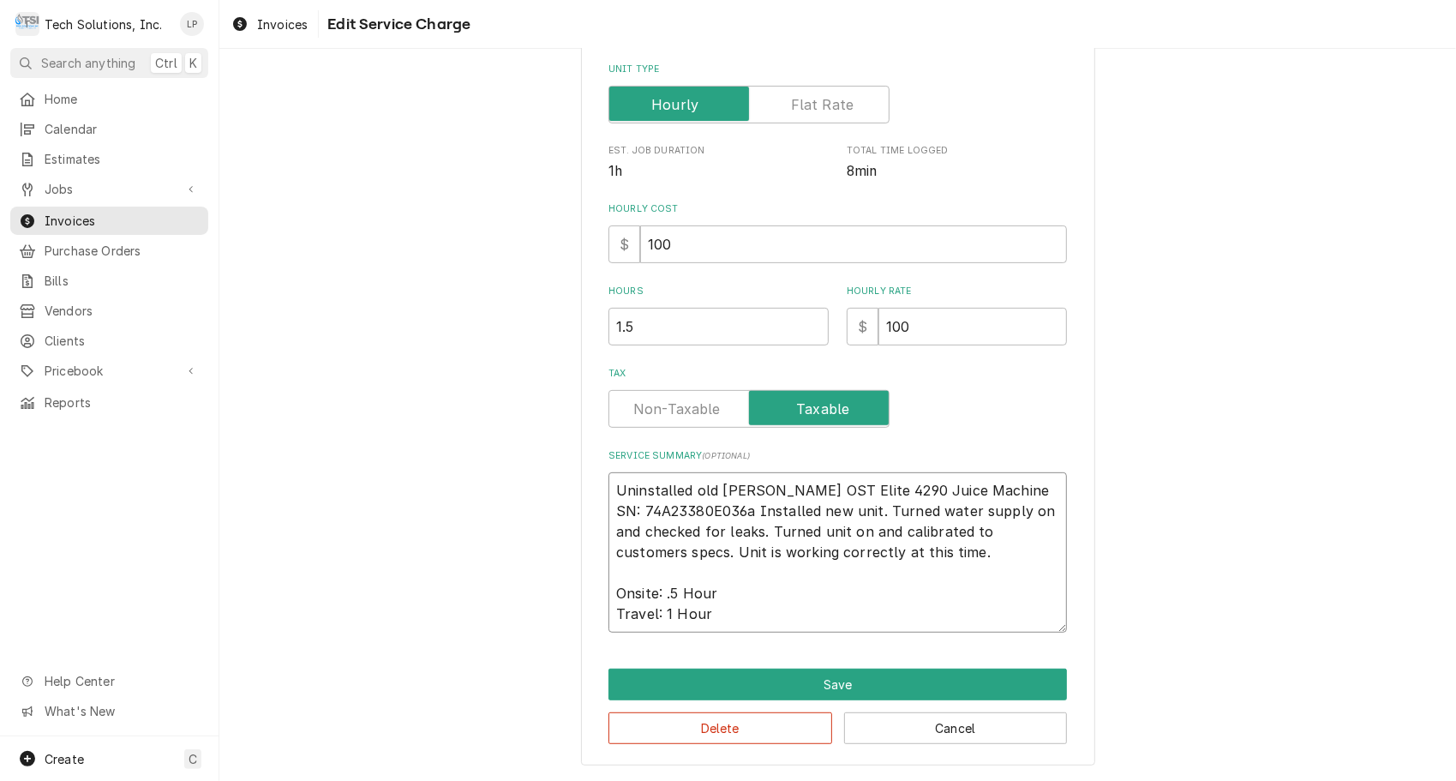
type textarea "x"
type textarea "Uninstalled old [PERSON_NAME] OST Elite 4290 Juice Machine SN: 74A23380E036 Ins…"
type textarea "x"
type textarea "Uninstalled old [PERSON_NAME] OST Elite 4290 Juice Machine SN: 74A23380E036. In…"
click at [818, 516] on textarea "Uninstalled old [PERSON_NAME] OST Elite 4290 Juice Machine SN: 74A23380E036. In…" at bounding box center [838, 552] width 459 height 160
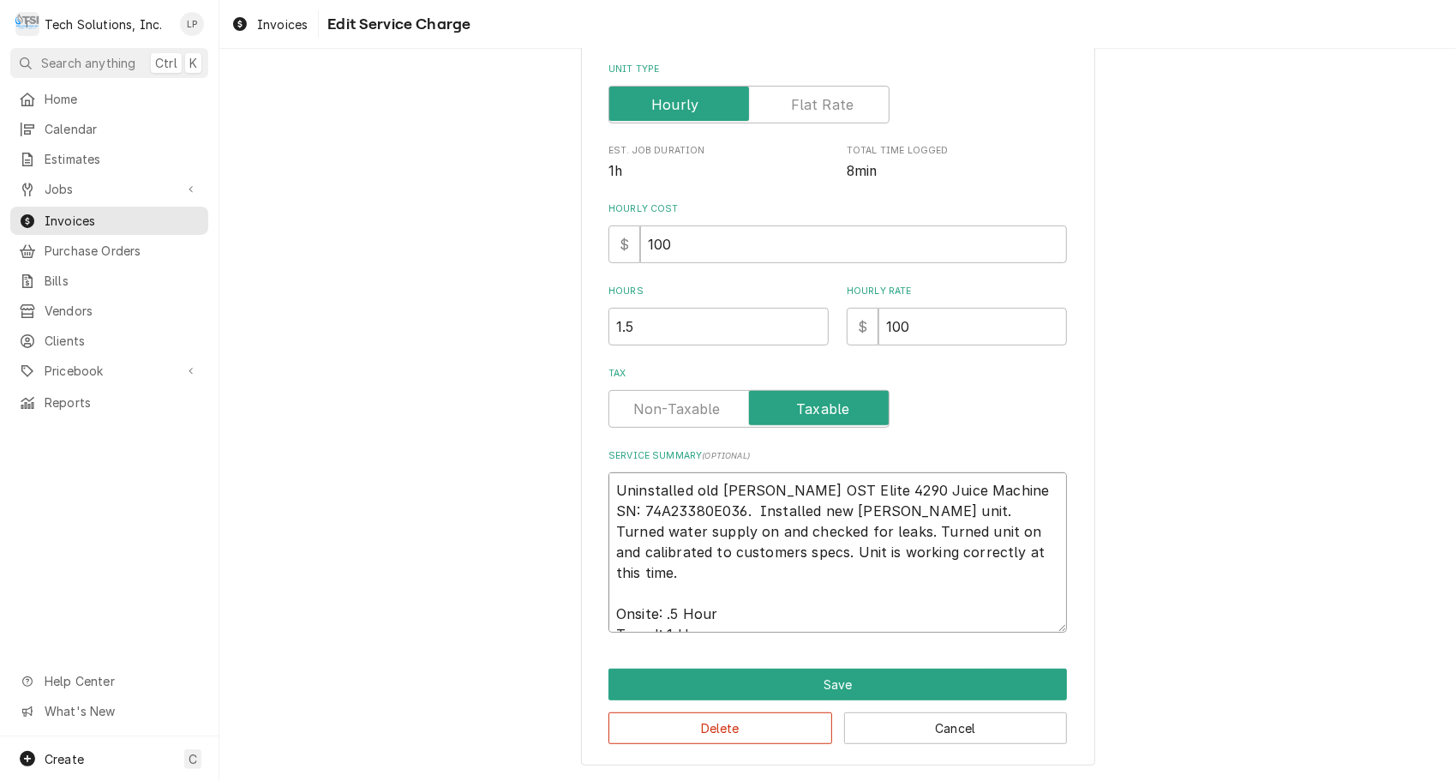
click at [609, 495] on textarea "Uninstalled old [PERSON_NAME] OST Elite 4290 Juice Machine SN: 74A23380E036. In…" at bounding box center [838, 552] width 459 height 160
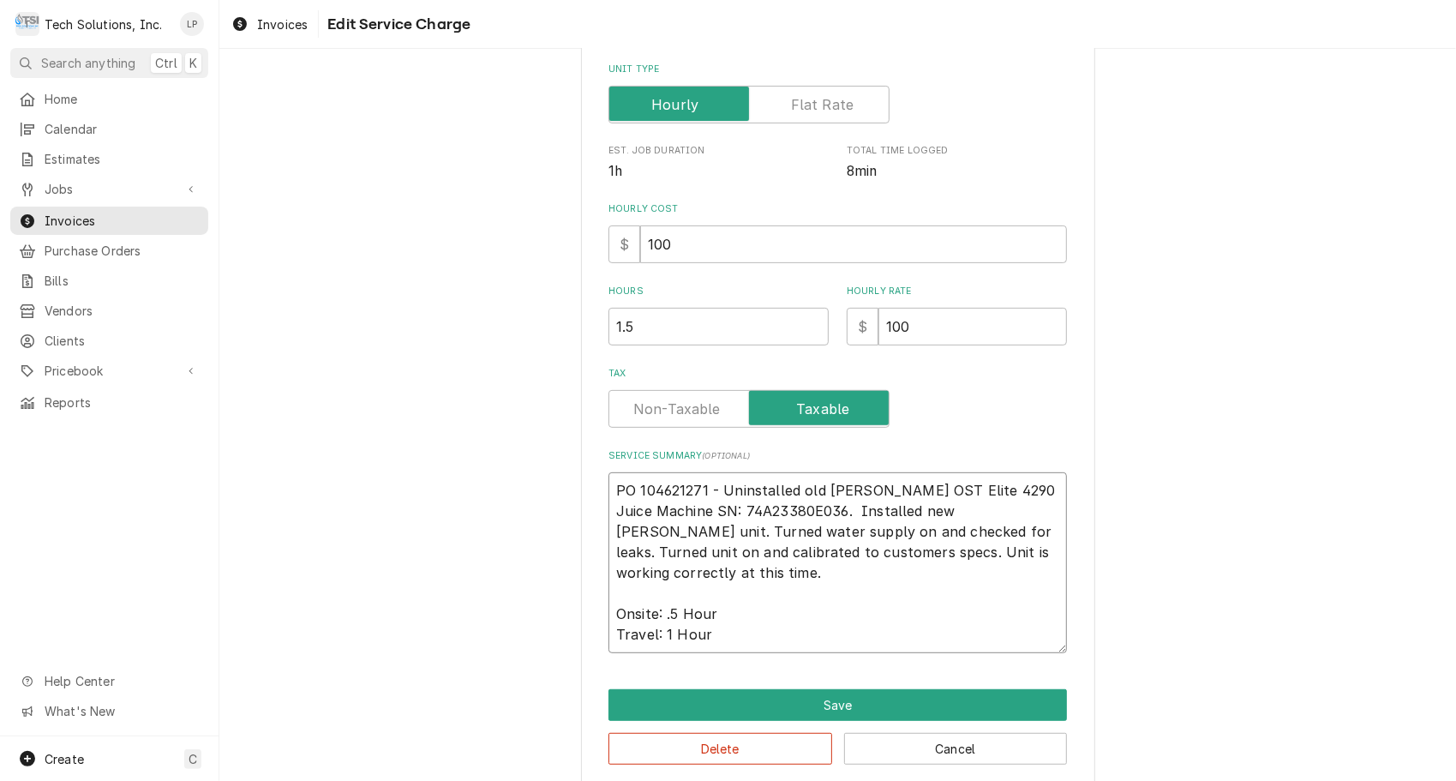
click at [970, 515] on textarea "PO 104621271 - Uninstalled old [PERSON_NAME] OST Elite 4290 Juice Machine SN: 7…" at bounding box center [838, 562] width 459 height 181
click at [760, 533] on textarea "PO 104621271 - Uninstalled old [PERSON_NAME] OST Elite 4290 Juice Machine SN: 7…" at bounding box center [838, 562] width 459 height 181
click at [832, 621] on textarea "PO 104621271 - Uninstalled old [PERSON_NAME] OST Elite 4290 Juice Machine SN: 7…" at bounding box center [838, 562] width 459 height 181
click at [1383, 462] on div "Use the fields below to edit this service charge Short Description Labor Edit P…" at bounding box center [837, 298] width 1237 height 1006
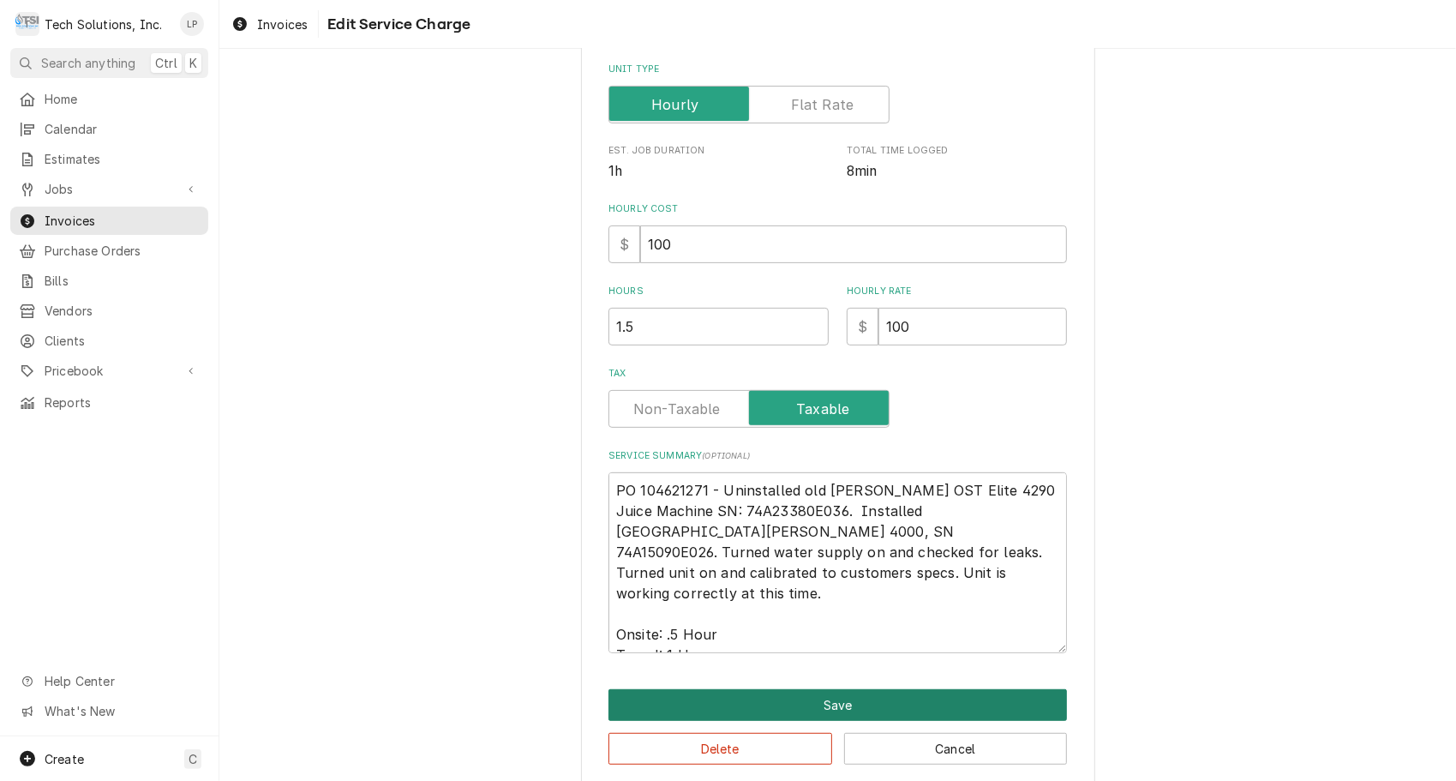
click at [921, 702] on button "Save" at bounding box center [838, 705] width 459 height 32
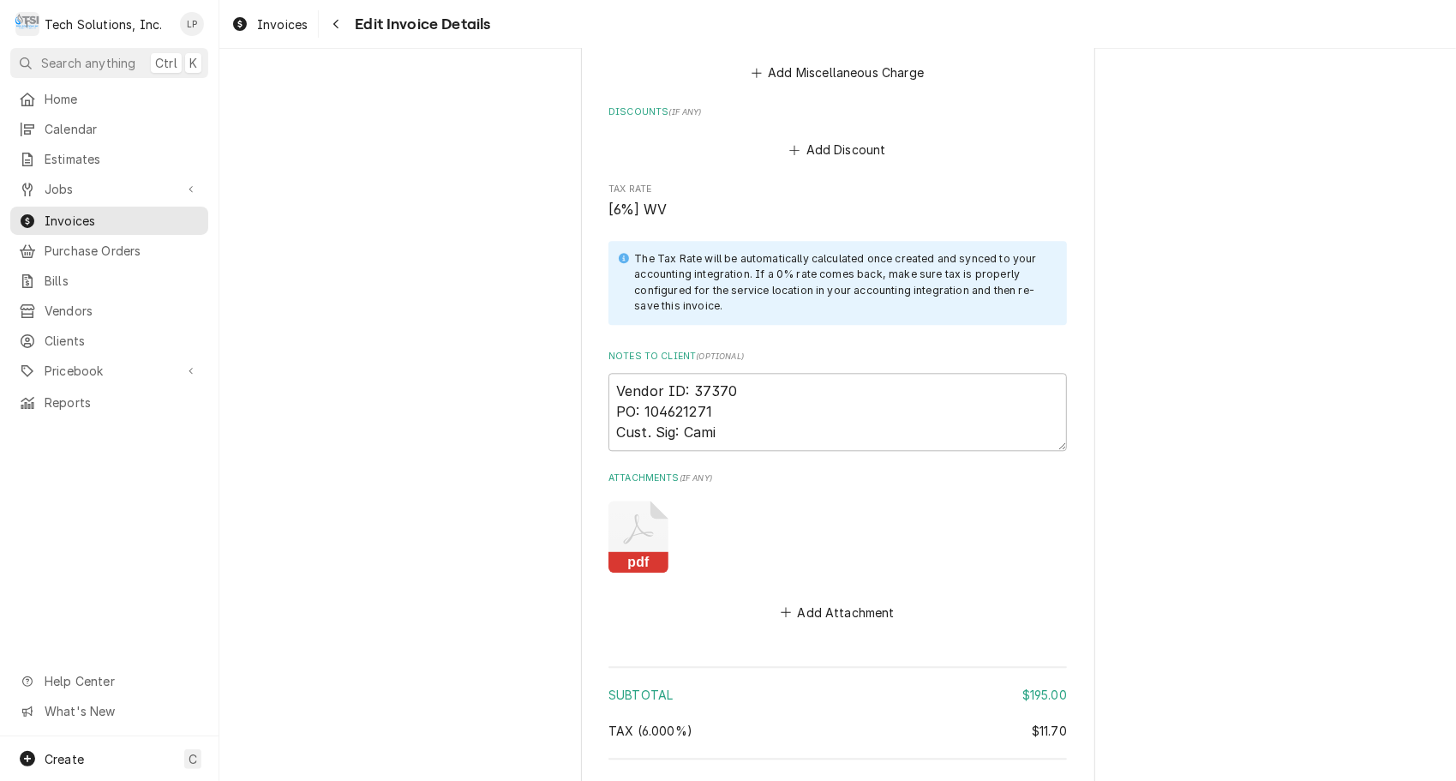
scroll to position [2805, 0]
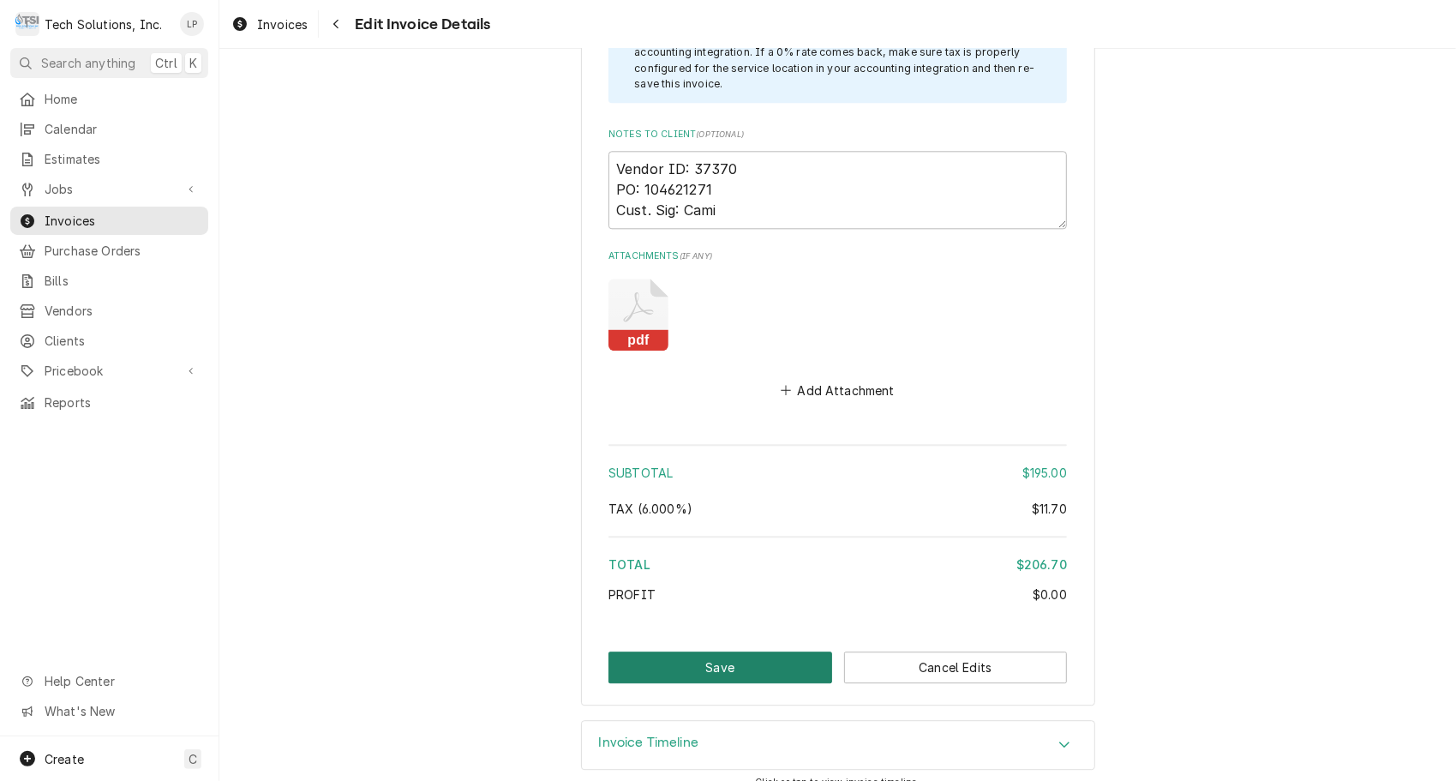
click at [735, 652] on button "Save" at bounding box center [721, 667] width 224 height 32
